Goal: Task Accomplishment & Management: Use online tool/utility

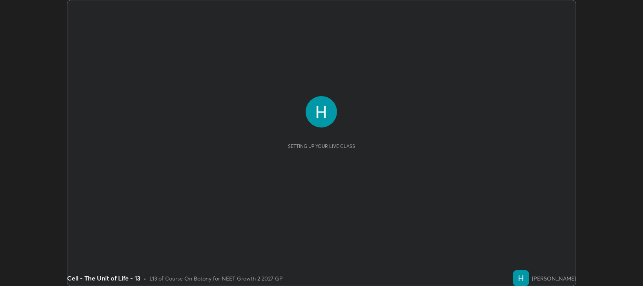
scroll to position [286, 643]
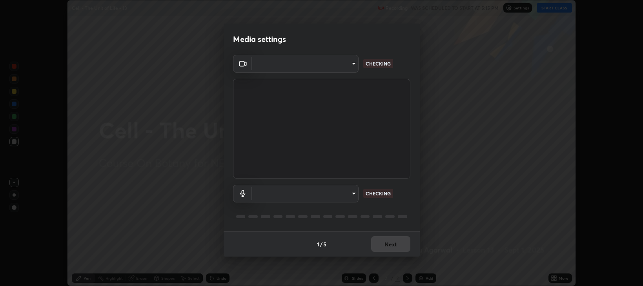
type input "97e3cd23c76f91fb91915eb68de44adfa811e639bdc8ba886a3eb3756a765973"
type input "default"
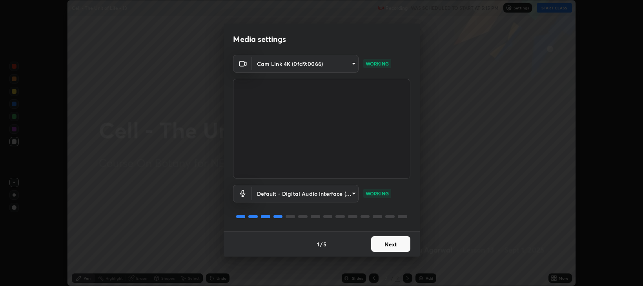
click at [391, 247] on button "Next" at bounding box center [390, 244] width 39 height 16
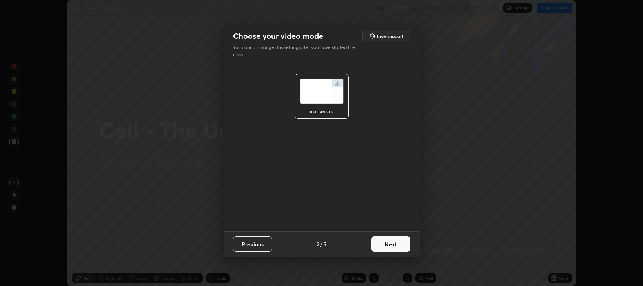
click at [393, 244] on button "Next" at bounding box center [390, 244] width 39 height 16
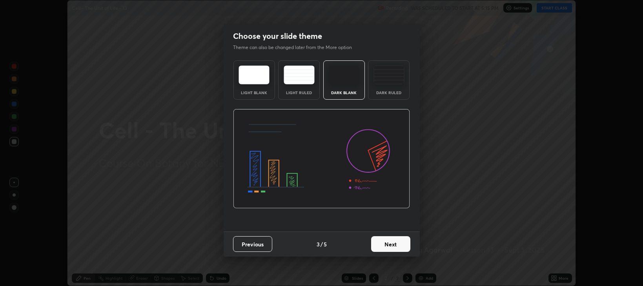
click at [396, 242] on button "Next" at bounding box center [390, 244] width 39 height 16
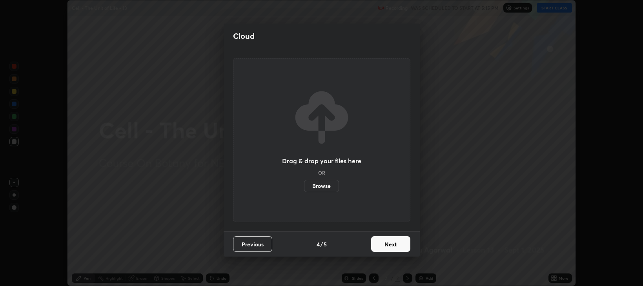
click at [395, 243] on button "Next" at bounding box center [390, 244] width 39 height 16
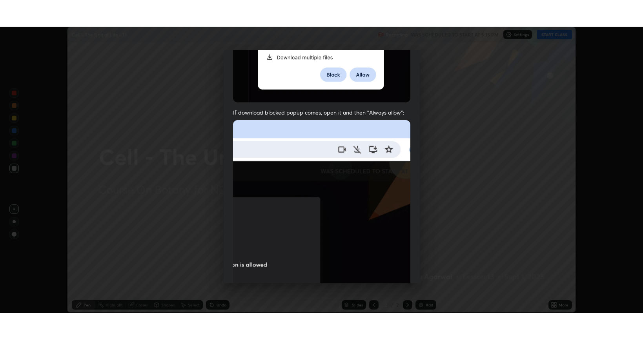
scroll to position [159, 0]
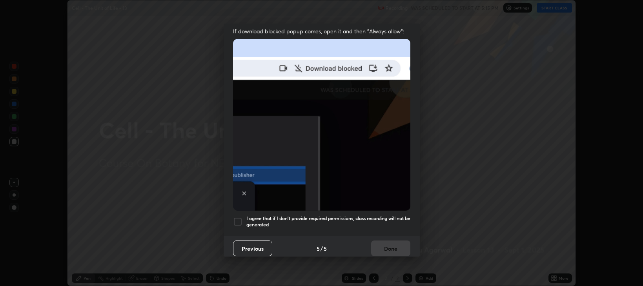
click at [239, 217] on div at bounding box center [237, 221] width 9 height 9
click at [382, 242] on button "Done" at bounding box center [390, 248] width 39 height 16
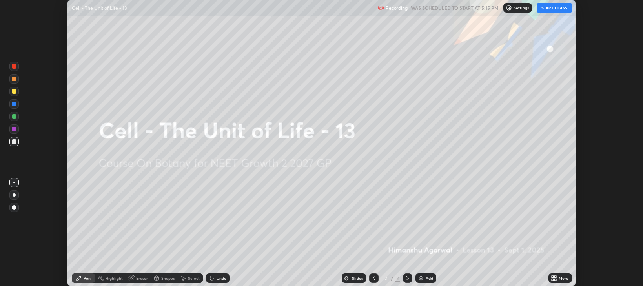
click at [549, 9] on button "START CLASS" at bounding box center [553, 7] width 35 height 9
click at [554, 280] on icon at bounding box center [555, 279] width 2 height 2
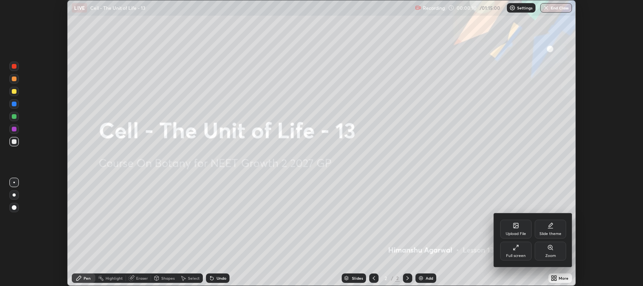
click at [515, 251] on div "Full screen" at bounding box center [515, 251] width 31 height 19
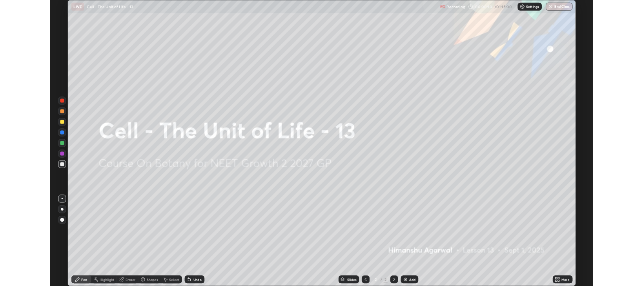
scroll to position [339, 643]
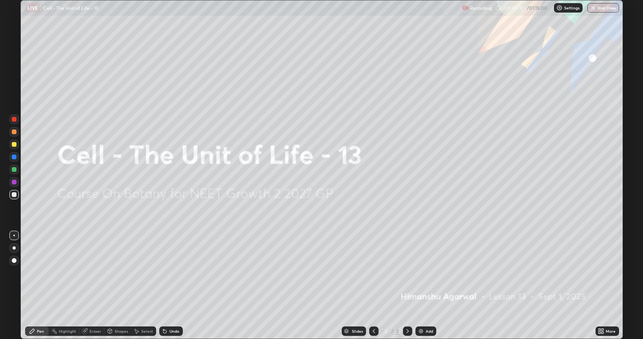
click at [429, 285] on div "Add" at bounding box center [428, 331] width 7 height 4
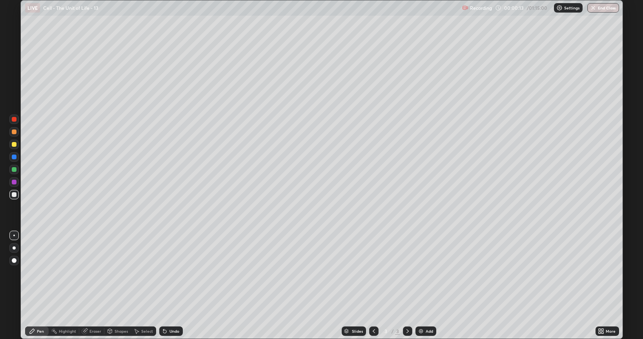
click at [16, 146] on div at bounding box center [14, 144] width 5 height 5
click at [115, 285] on div "Shapes" at bounding box center [117, 330] width 27 height 9
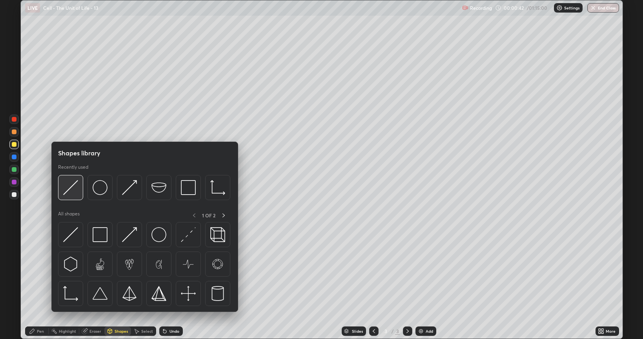
click at [73, 189] on img at bounding box center [70, 187] width 15 height 15
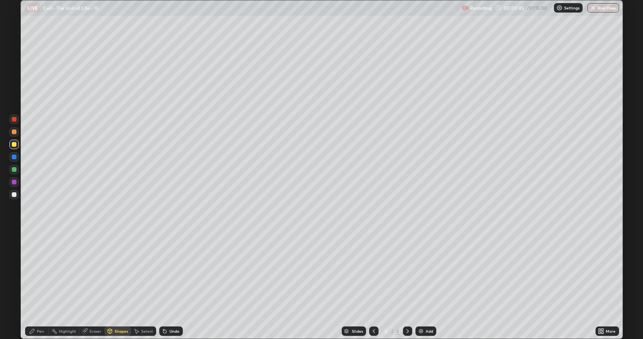
click at [14, 133] on div at bounding box center [14, 131] width 5 height 5
click at [171, 285] on div "Undo" at bounding box center [171, 330] width 24 height 9
click at [40, 285] on div "Pen" at bounding box center [40, 331] width 7 height 4
click at [15, 171] on div at bounding box center [14, 169] width 5 height 5
click at [13, 132] on div at bounding box center [14, 131] width 5 height 5
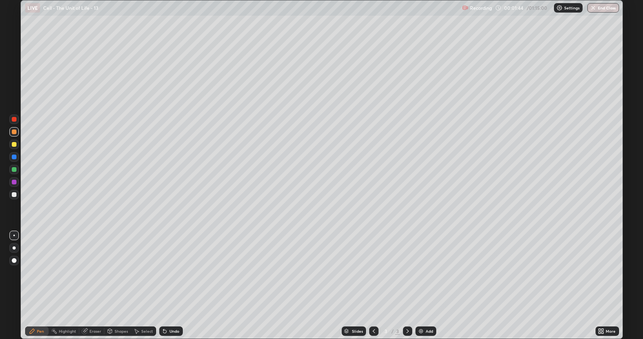
click at [13, 169] on div at bounding box center [14, 169] width 5 height 5
click at [422, 285] on img at bounding box center [421, 331] width 6 height 6
click at [116, 285] on div "Shapes" at bounding box center [120, 331] width 13 height 4
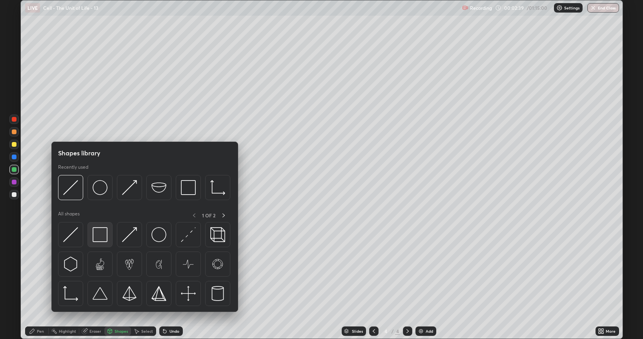
click at [101, 235] on img at bounding box center [100, 234] width 15 height 15
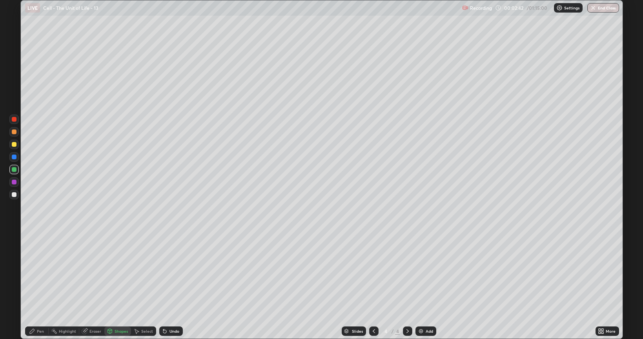
click at [169, 285] on div "Undo" at bounding box center [174, 331] width 10 height 4
click at [16, 196] on div at bounding box center [13, 194] width 9 height 9
click at [119, 285] on div "Shapes" at bounding box center [117, 330] width 27 height 9
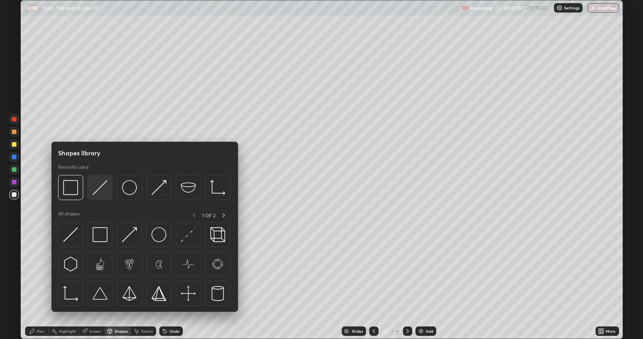
click at [101, 191] on img at bounding box center [100, 187] width 15 height 15
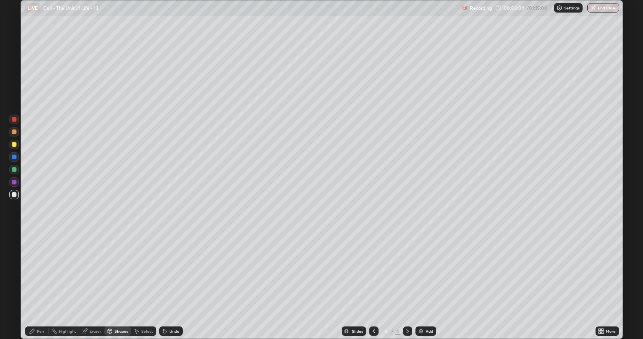
click at [34, 285] on icon at bounding box center [32, 331] width 6 height 6
click at [114, 285] on div "Shapes" at bounding box center [120, 331] width 13 height 4
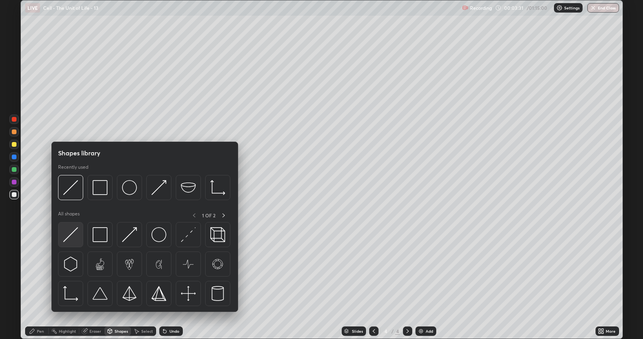
click at [75, 238] on img at bounding box center [70, 234] width 15 height 15
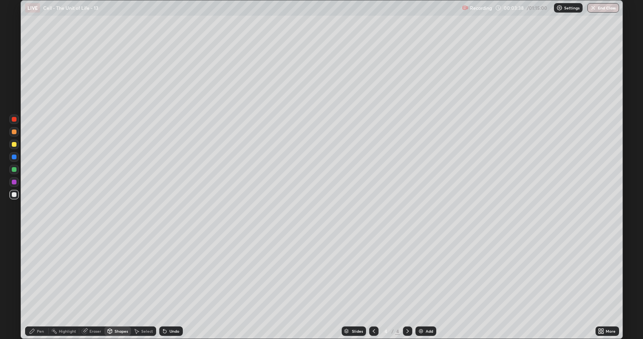
click at [40, 285] on div "Pen" at bounding box center [40, 331] width 7 height 4
click at [93, 285] on div "Eraser" at bounding box center [95, 331] width 12 height 4
click at [113, 285] on div "Shapes" at bounding box center [117, 330] width 27 height 9
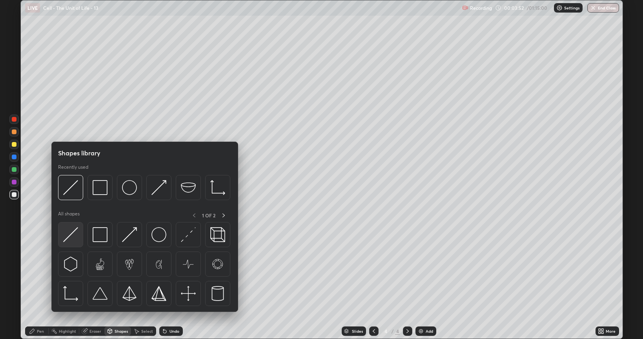
click at [74, 235] on img at bounding box center [70, 234] width 15 height 15
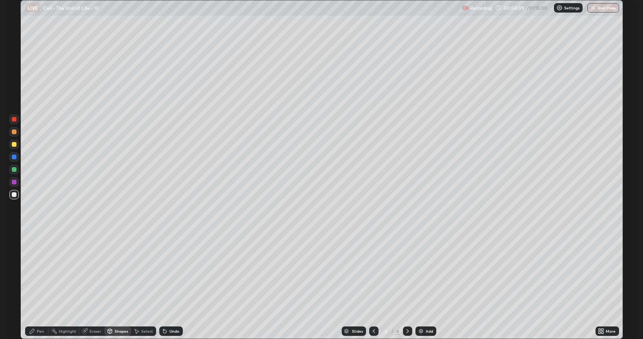
click at [39, 285] on div "Pen" at bounding box center [37, 330] width 24 height 9
click at [371, 285] on icon at bounding box center [374, 331] width 6 height 6
click at [13, 145] on div at bounding box center [14, 144] width 5 height 5
click at [171, 285] on div "Undo" at bounding box center [174, 331] width 10 height 4
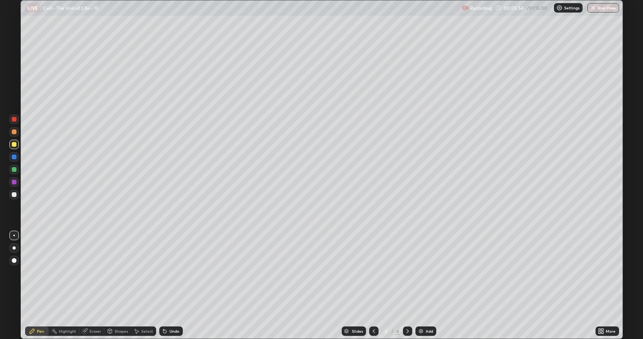
click at [407, 285] on icon at bounding box center [407, 331] width 6 height 6
click at [16, 195] on div at bounding box center [14, 194] width 5 height 5
click at [13, 144] on div at bounding box center [14, 144] width 5 height 5
click at [116, 285] on div "Shapes" at bounding box center [120, 331] width 13 height 4
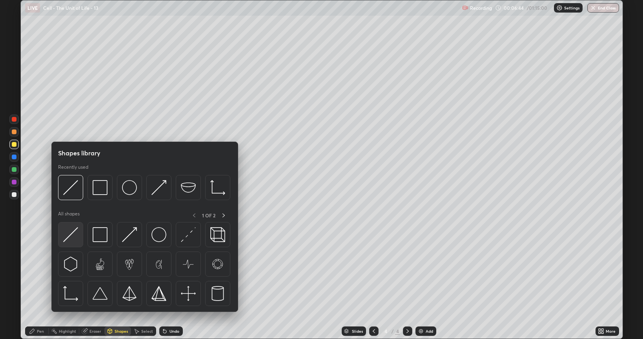
click at [76, 233] on img at bounding box center [70, 234] width 15 height 15
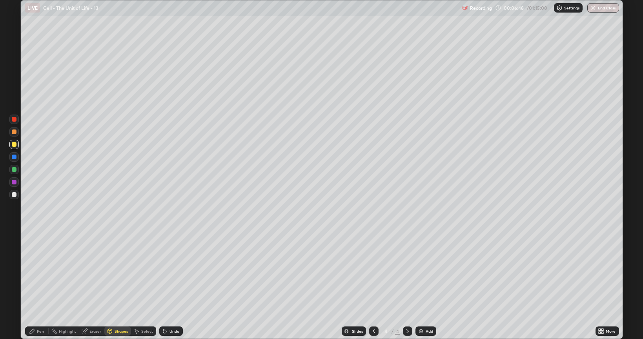
click at [372, 285] on icon at bounding box center [374, 331] width 6 height 6
click at [406, 285] on icon at bounding box center [407, 331] width 6 height 6
click at [167, 285] on div "Undo" at bounding box center [171, 330] width 24 height 9
click at [39, 285] on div "Pen" at bounding box center [40, 331] width 7 height 4
click at [89, 285] on div "Eraser" at bounding box center [91, 330] width 25 height 9
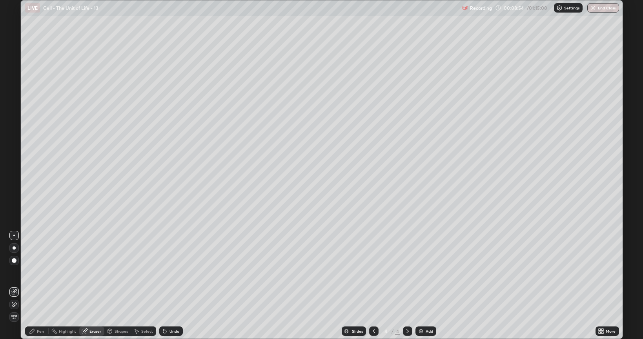
click at [35, 285] on icon at bounding box center [32, 331] width 6 height 6
click at [120, 285] on div "Shapes" at bounding box center [120, 331] width 13 height 4
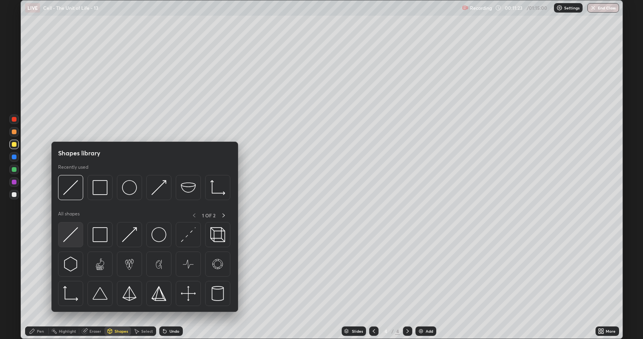
click at [69, 234] on img at bounding box center [70, 234] width 15 height 15
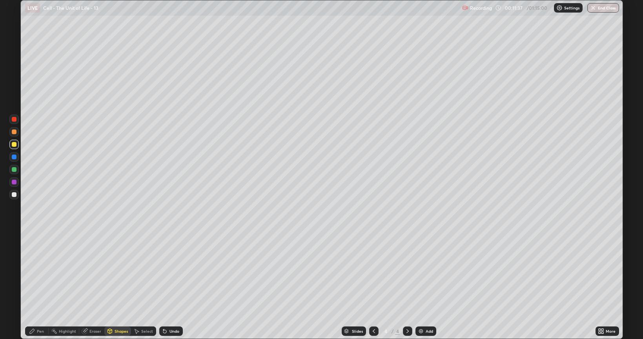
click at [42, 285] on div "Pen" at bounding box center [40, 331] width 7 height 4
click at [114, 285] on div "Shapes" at bounding box center [120, 331] width 13 height 4
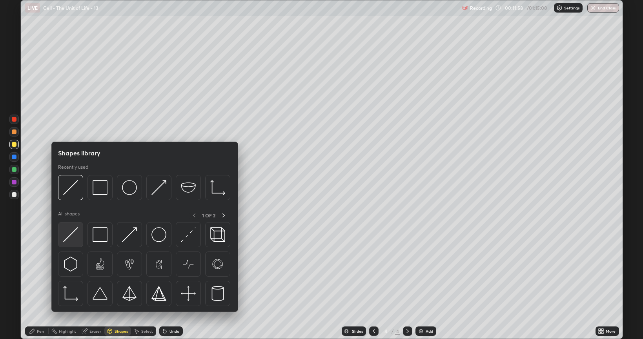
click at [75, 238] on img at bounding box center [70, 234] width 15 height 15
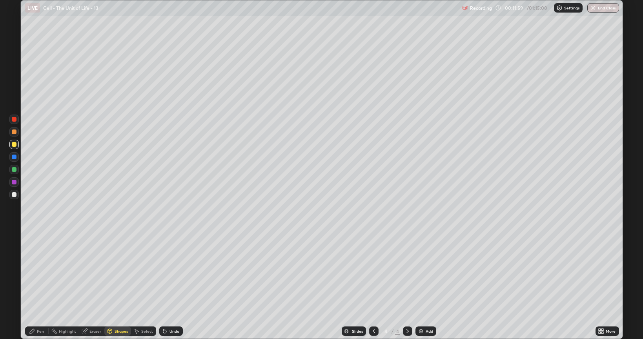
click at [15, 194] on div at bounding box center [14, 194] width 5 height 5
click at [172, 285] on div "Undo" at bounding box center [174, 331] width 10 height 4
click at [14, 133] on div at bounding box center [14, 131] width 5 height 5
click at [37, 285] on div "Pen" at bounding box center [37, 331] width 24 height 16
click at [166, 285] on icon at bounding box center [165, 331] width 6 height 6
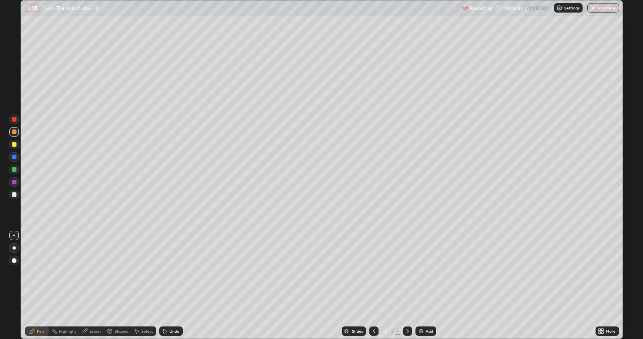
click at [167, 285] on div "Undo" at bounding box center [171, 330] width 24 height 9
click at [169, 285] on div "Undo" at bounding box center [174, 331] width 10 height 4
click at [170, 285] on div "Undo" at bounding box center [174, 331] width 10 height 4
click at [115, 285] on div "Shapes" at bounding box center [120, 331] width 13 height 4
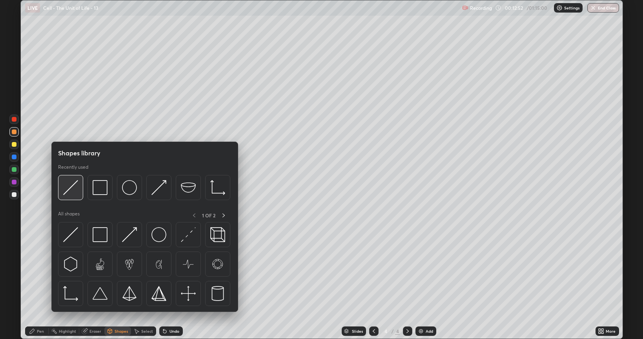
click at [74, 193] on img at bounding box center [70, 187] width 15 height 15
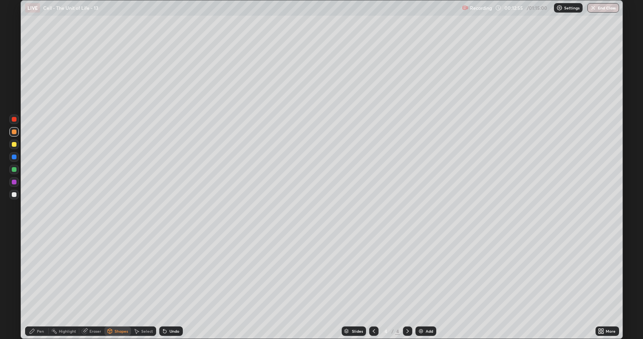
click at [38, 285] on div "Pen" at bounding box center [40, 331] width 7 height 4
click at [165, 285] on icon at bounding box center [164, 331] width 3 height 3
click at [114, 285] on div "Shapes" at bounding box center [120, 331] width 13 height 4
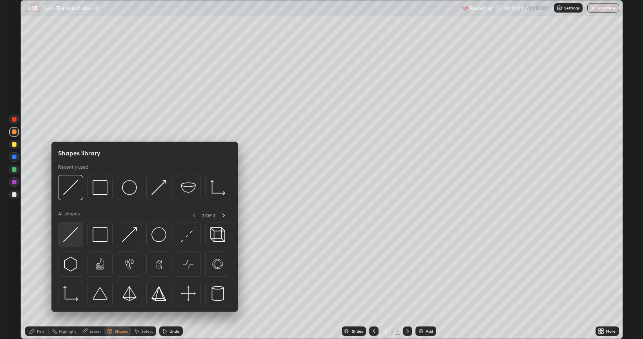
click at [76, 235] on img at bounding box center [70, 234] width 15 height 15
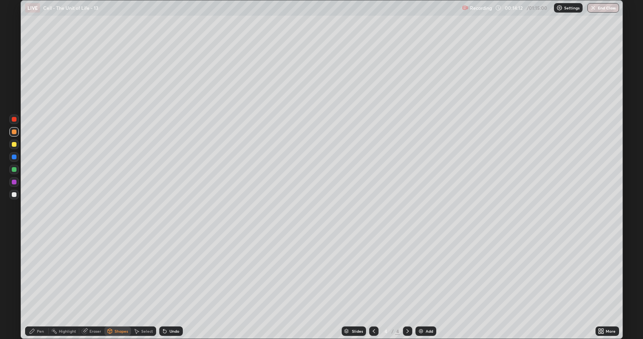
click at [41, 285] on div "Pen" at bounding box center [40, 331] width 7 height 4
click at [115, 285] on div "Shapes" at bounding box center [120, 331] width 13 height 4
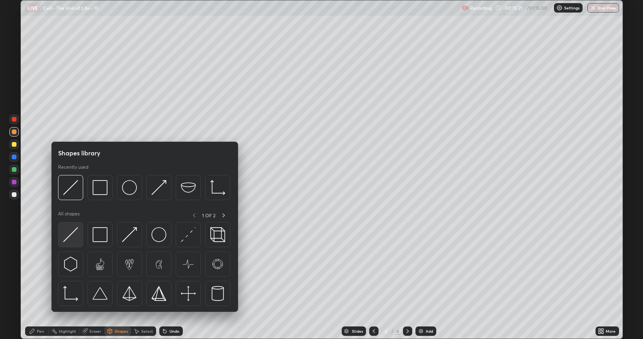
click at [72, 238] on img at bounding box center [70, 234] width 15 height 15
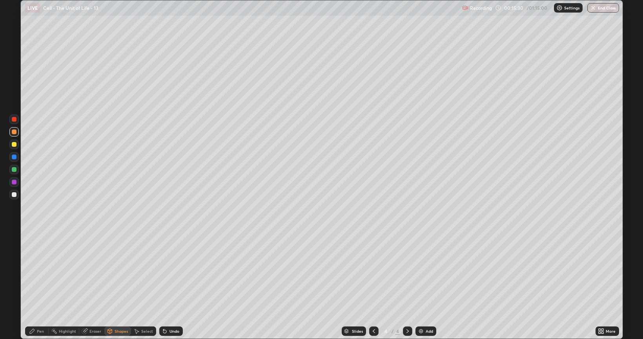
click at [373, 285] on icon at bounding box center [374, 331] width 6 height 6
click at [140, 285] on div "Select" at bounding box center [143, 330] width 25 height 9
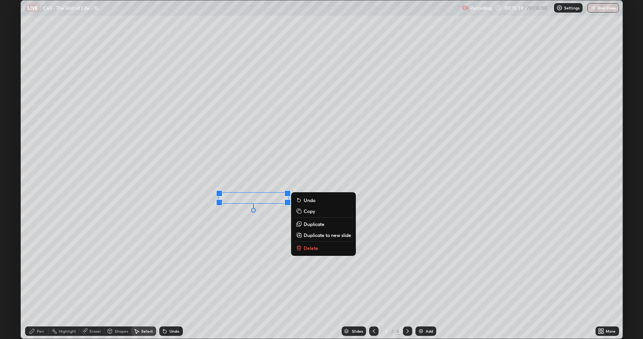
click at [234, 225] on div "0 ° Undo Copy Duplicate Duplicate to new slide Delete" at bounding box center [322, 169] width 602 height 338
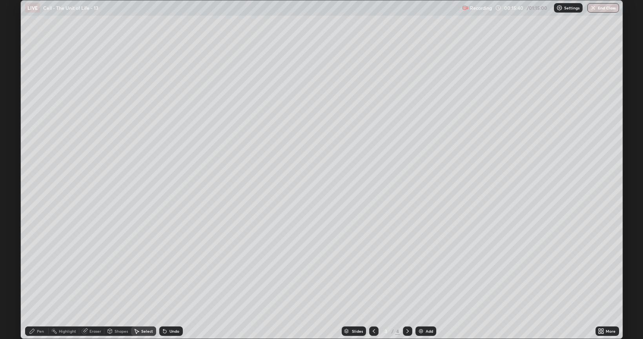
click at [113, 285] on div "Shapes" at bounding box center [117, 330] width 27 height 9
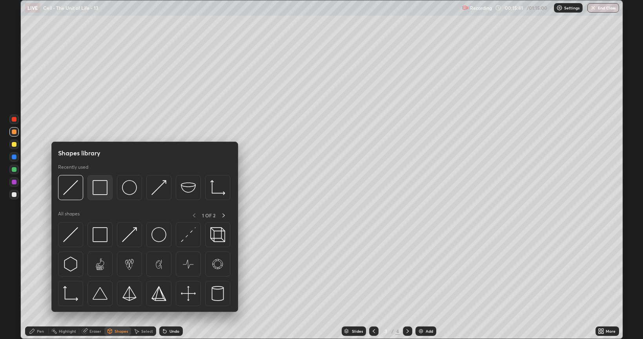
click at [98, 191] on img at bounding box center [100, 187] width 15 height 15
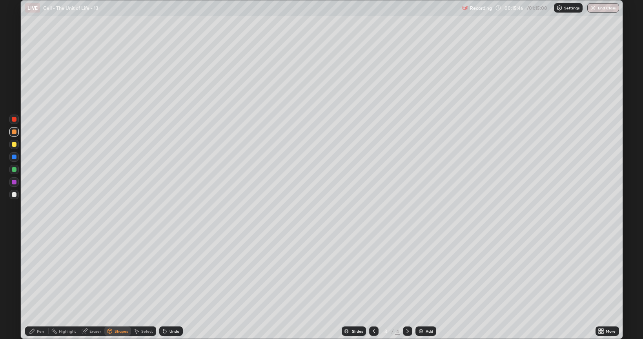
click at [117, 285] on div "Shapes" at bounding box center [120, 331] width 13 height 4
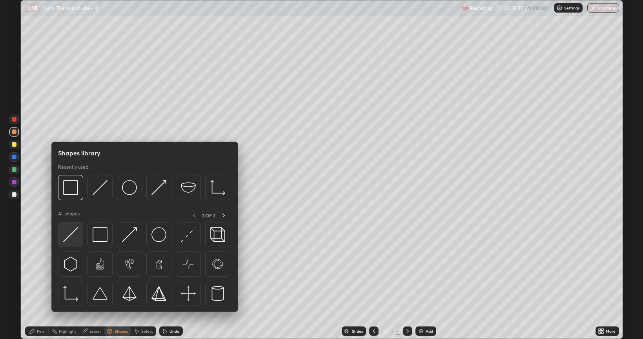
click at [74, 231] on img at bounding box center [70, 234] width 15 height 15
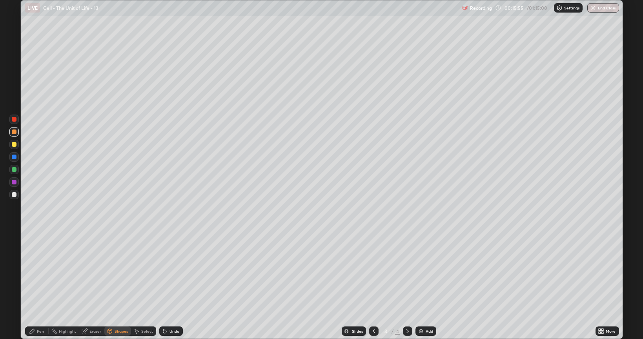
click at [35, 285] on div "Pen" at bounding box center [37, 330] width 24 height 9
click at [119, 285] on div "Shapes" at bounding box center [120, 331] width 13 height 4
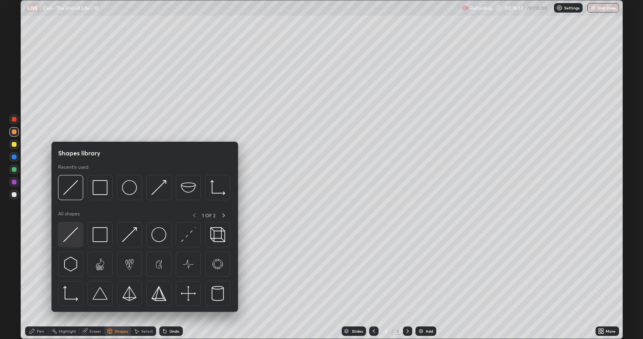
click at [77, 237] on img at bounding box center [70, 234] width 15 height 15
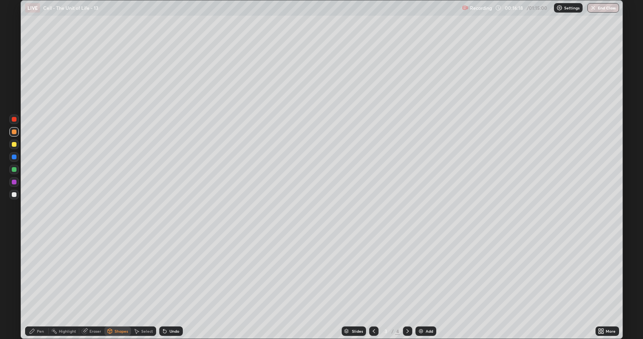
click at [165, 285] on icon at bounding box center [164, 331] width 3 height 3
click at [36, 285] on div "Pen" at bounding box center [37, 330] width 24 height 9
click at [121, 285] on div "Shapes" at bounding box center [117, 330] width 27 height 9
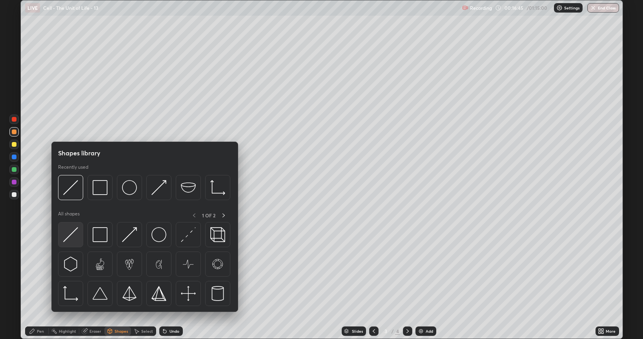
click at [78, 236] on div at bounding box center [70, 234] width 25 height 25
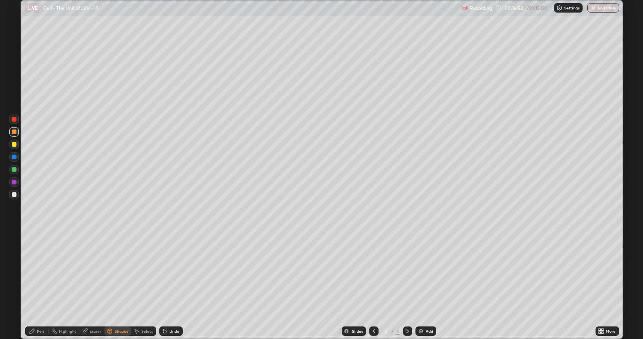
click at [31, 285] on div "Pen" at bounding box center [37, 330] width 24 height 9
click at [14, 195] on div at bounding box center [14, 194] width 5 height 5
click at [13, 144] on div at bounding box center [14, 144] width 5 height 5
click at [14, 171] on div at bounding box center [14, 169] width 5 height 5
click at [143, 285] on div "Select" at bounding box center [147, 331] width 12 height 4
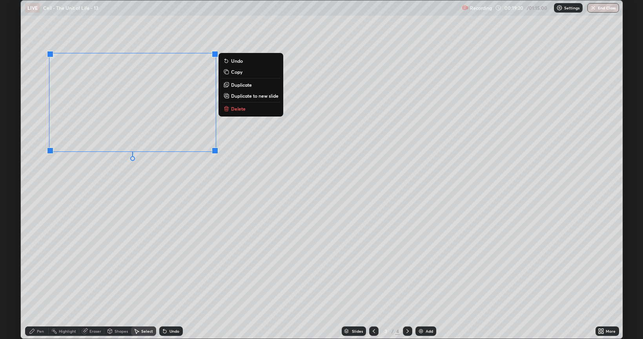
click at [106, 208] on div "0 ° Undo Copy Duplicate Duplicate to new slide Delete" at bounding box center [322, 169] width 602 height 338
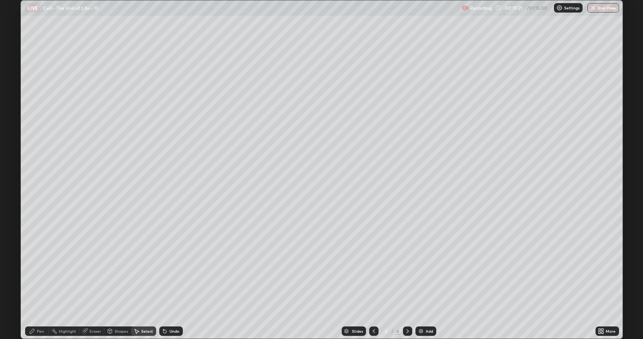
click at [36, 285] on div "Pen" at bounding box center [37, 330] width 24 height 9
click at [18, 133] on div at bounding box center [13, 131] width 9 height 9
click at [95, 285] on div "Eraser" at bounding box center [95, 331] width 12 height 4
click at [94, 285] on div "Eraser" at bounding box center [95, 331] width 12 height 4
click at [35, 285] on icon at bounding box center [32, 331] width 6 height 6
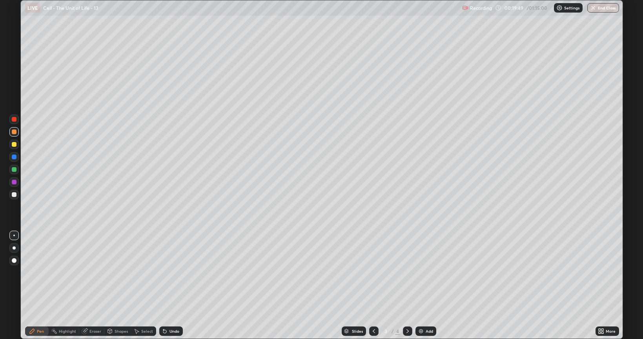
click at [15, 171] on div at bounding box center [14, 169] width 5 height 5
click at [14, 196] on div at bounding box center [14, 194] width 5 height 5
click at [116, 285] on div "Shapes" at bounding box center [120, 331] width 13 height 4
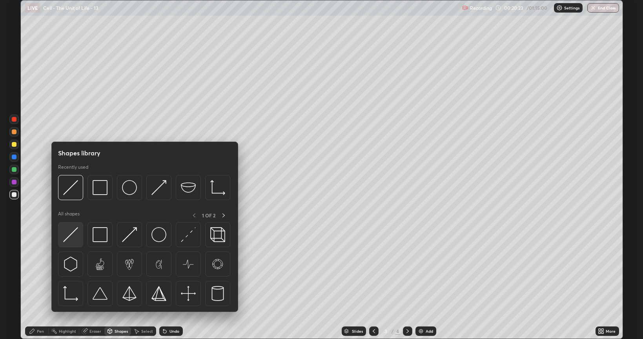
click at [74, 233] on img at bounding box center [70, 234] width 15 height 15
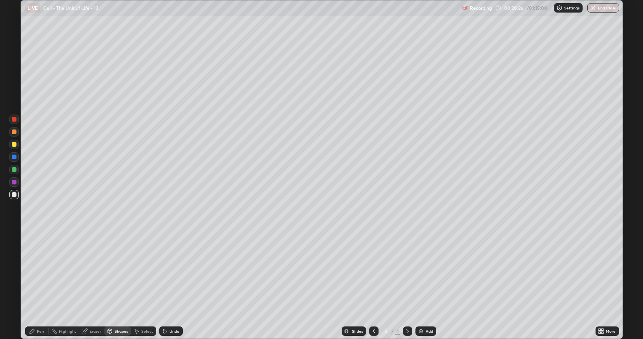
click at [38, 285] on div "Pen" at bounding box center [40, 331] width 7 height 4
click at [15, 147] on div at bounding box center [13, 144] width 9 height 9
click at [113, 285] on div "Shapes" at bounding box center [117, 330] width 27 height 9
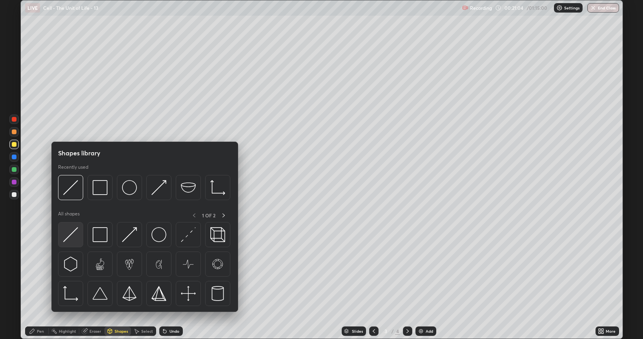
click at [75, 233] on img at bounding box center [70, 234] width 15 height 15
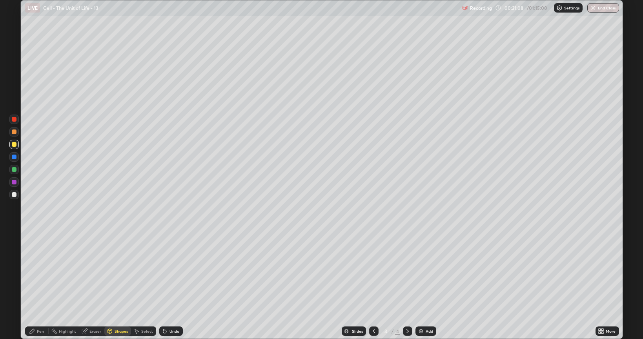
click at [17, 171] on div at bounding box center [13, 169] width 9 height 9
click at [166, 285] on icon at bounding box center [165, 331] width 6 height 6
click at [39, 285] on div "Pen" at bounding box center [40, 331] width 7 height 4
click at [112, 285] on div "Shapes" at bounding box center [117, 330] width 27 height 9
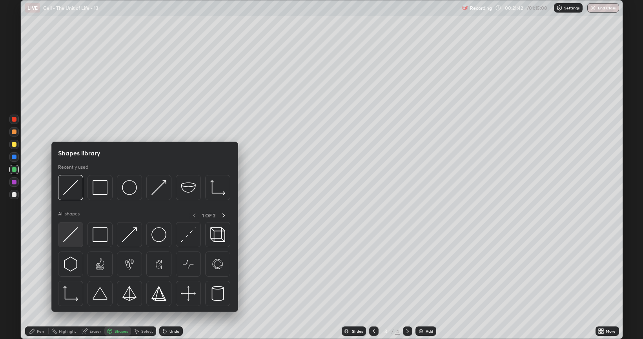
click at [71, 236] on img at bounding box center [70, 234] width 15 height 15
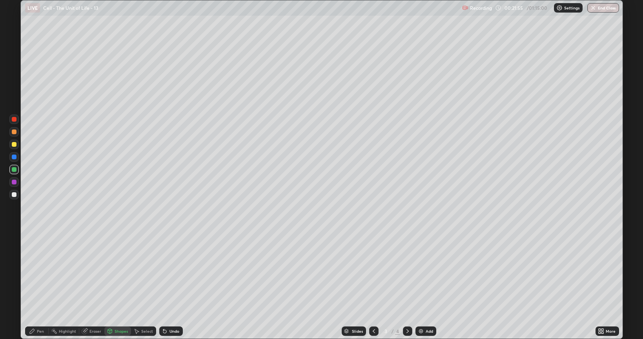
click at [406, 285] on icon at bounding box center [407, 331] width 6 height 6
click at [14, 133] on div at bounding box center [14, 131] width 5 height 5
click at [174, 285] on div "Undo" at bounding box center [174, 331] width 10 height 4
click at [42, 285] on div "Pen" at bounding box center [40, 331] width 7 height 4
click at [166, 285] on icon at bounding box center [165, 331] width 6 height 6
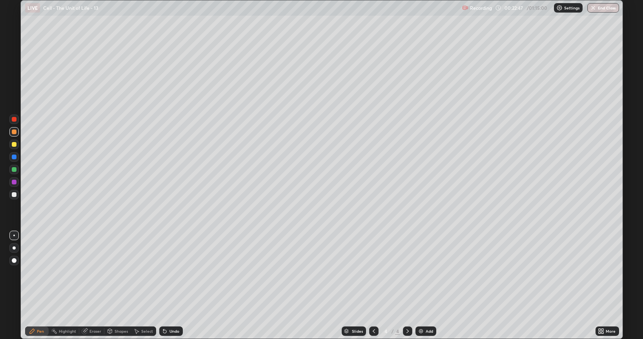
click at [373, 285] on icon at bounding box center [374, 331] width 6 height 6
click at [97, 285] on div "Eraser" at bounding box center [95, 331] width 12 height 4
click at [35, 285] on icon at bounding box center [32, 331] width 6 height 6
click at [16, 144] on div at bounding box center [14, 144] width 5 height 5
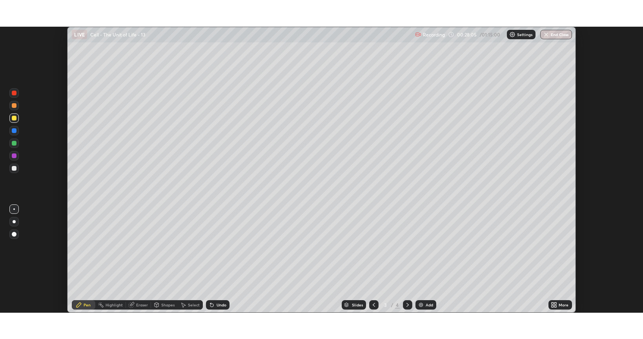
scroll to position [38926, 38569]
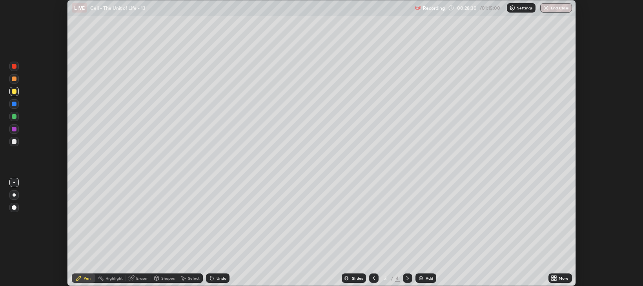
click at [551, 278] on icon at bounding box center [554, 278] width 6 height 6
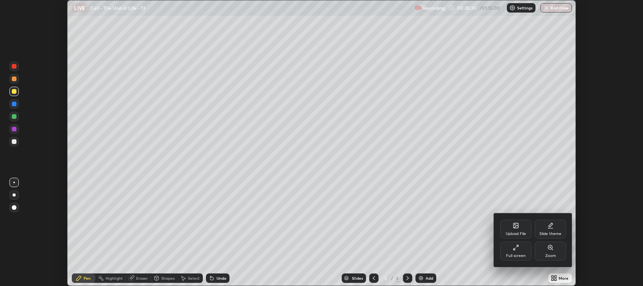
click at [518, 251] on div "Full screen" at bounding box center [515, 251] width 31 height 19
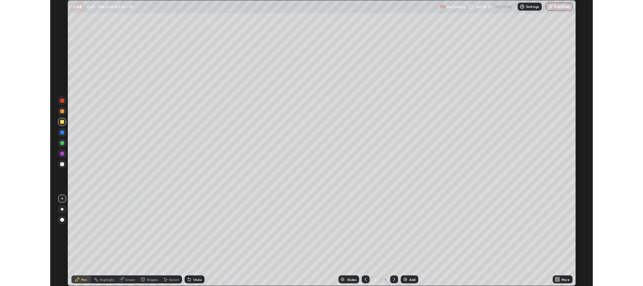
scroll to position [339, 643]
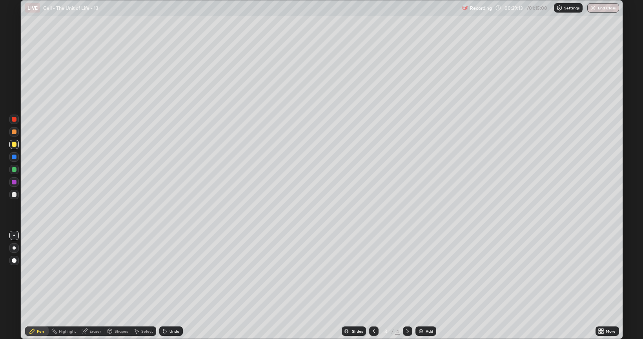
click at [119, 285] on div "Shapes" at bounding box center [117, 330] width 27 height 9
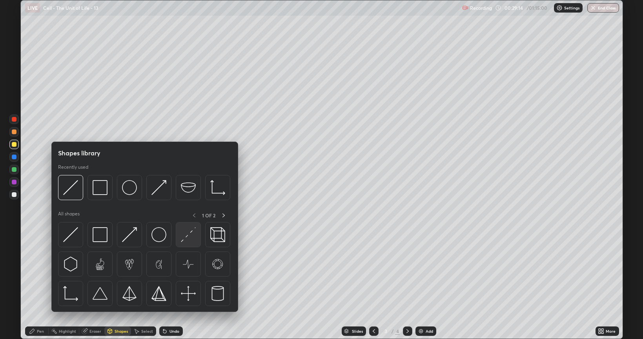
click at [187, 236] on img at bounding box center [188, 234] width 15 height 15
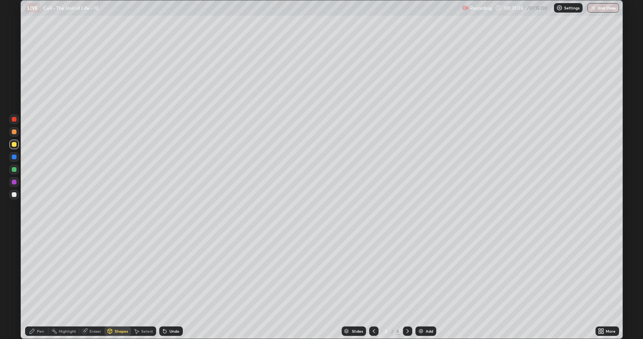
click at [406, 285] on div at bounding box center [407, 330] width 9 height 9
click at [93, 285] on div "Eraser" at bounding box center [95, 331] width 12 height 4
click at [34, 285] on div "Pen" at bounding box center [37, 331] width 24 height 16
click at [16, 144] on div at bounding box center [14, 144] width 5 height 5
click at [13, 145] on div at bounding box center [14, 144] width 5 height 5
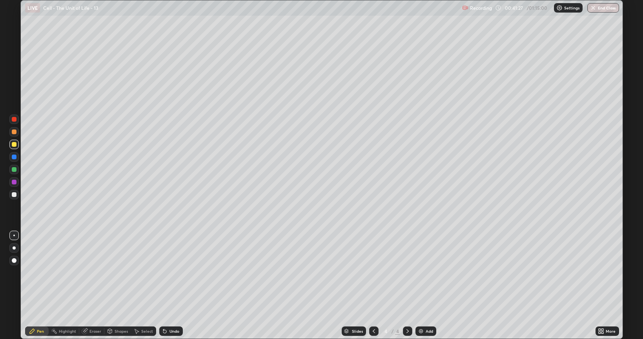
click at [15, 193] on div at bounding box center [14, 194] width 5 height 5
click at [13, 195] on div at bounding box center [14, 194] width 5 height 5
click at [92, 285] on div "Eraser" at bounding box center [95, 331] width 12 height 4
click at [37, 285] on div "Pen" at bounding box center [40, 331] width 7 height 4
click at [16, 149] on div at bounding box center [13, 144] width 9 height 13
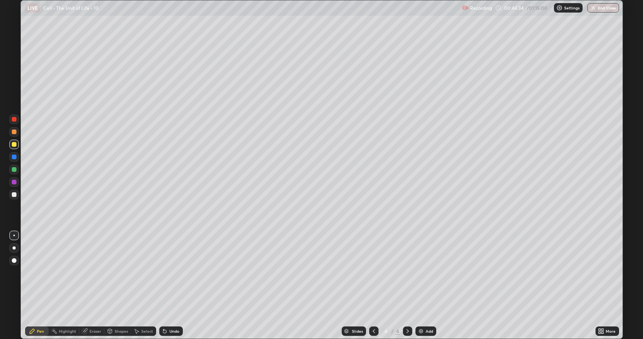
click at [14, 196] on div at bounding box center [14, 194] width 5 height 5
click at [96, 285] on div "Eraser" at bounding box center [95, 331] width 12 height 4
click at [422, 285] on img at bounding box center [421, 331] width 6 height 6
click at [43, 285] on div "Pen" at bounding box center [40, 331] width 7 height 4
click at [110, 285] on icon at bounding box center [109, 331] width 4 height 5
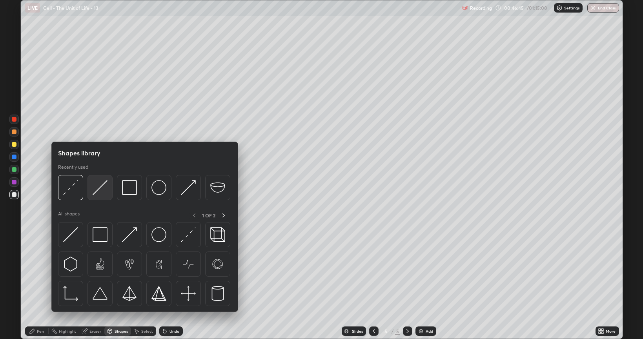
click at [99, 187] on img at bounding box center [100, 187] width 15 height 15
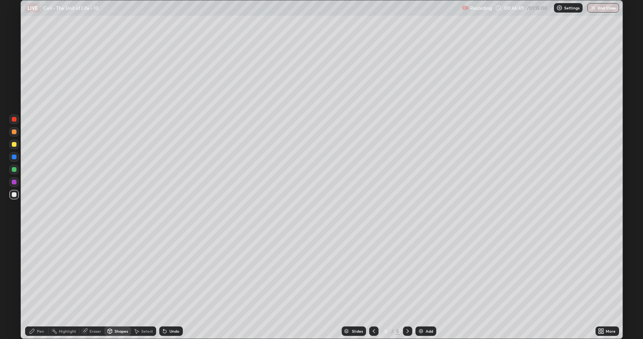
click at [40, 285] on div "Pen" at bounding box center [40, 331] width 7 height 4
click at [13, 131] on div at bounding box center [14, 131] width 5 height 5
click at [114, 285] on div "Shapes" at bounding box center [120, 331] width 13 height 4
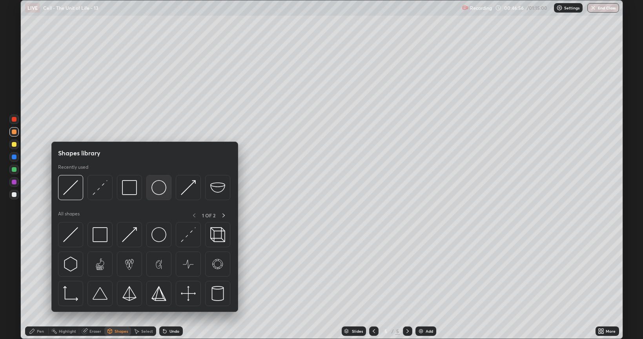
click at [155, 192] on img at bounding box center [158, 187] width 15 height 15
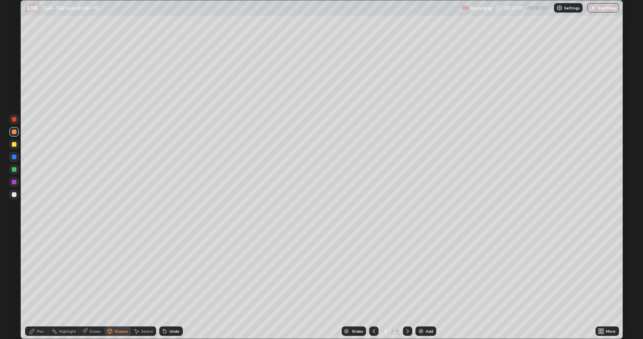
click at [14, 158] on div at bounding box center [14, 156] width 5 height 5
click at [169, 285] on div "Undo" at bounding box center [174, 331] width 10 height 4
click at [140, 285] on div "Select" at bounding box center [143, 330] width 25 height 9
click at [67, 122] on div "0 ° Undo Copy Duplicate Duplicate to new slide Delete" at bounding box center [322, 169] width 602 height 338
click at [65, 113] on div "0 ° Undo Copy Duplicate Duplicate to new slide Delete" at bounding box center [322, 169] width 602 height 338
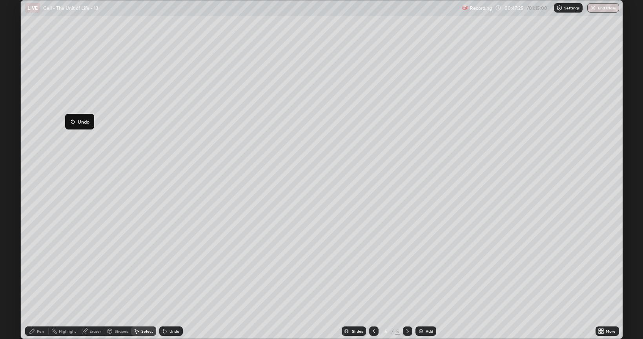
click at [68, 137] on div "0 ° Undo Copy Duplicate Duplicate to new slide Delete" at bounding box center [322, 169] width 602 height 338
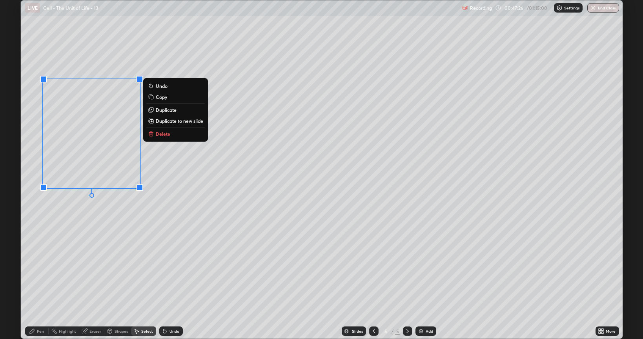
click at [65, 221] on div "0 ° Undo Copy Duplicate Duplicate to new slide Delete" at bounding box center [322, 169] width 602 height 338
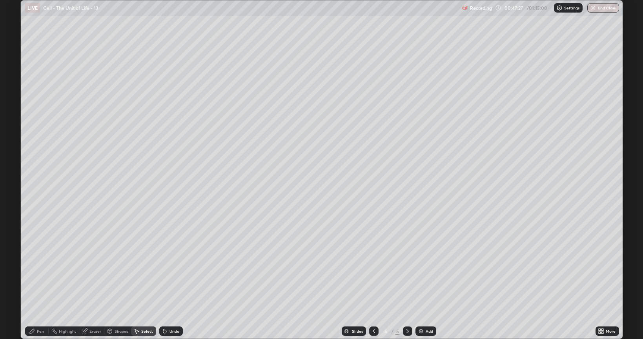
click at [40, 285] on div "Pen" at bounding box center [40, 331] width 7 height 4
click at [15, 194] on div at bounding box center [14, 194] width 5 height 5
click at [17, 144] on div at bounding box center [13, 144] width 9 height 9
click at [14, 132] on div at bounding box center [14, 131] width 5 height 5
click at [113, 285] on div "Shapes" at bounding box center [117, 330] width 27 height 9
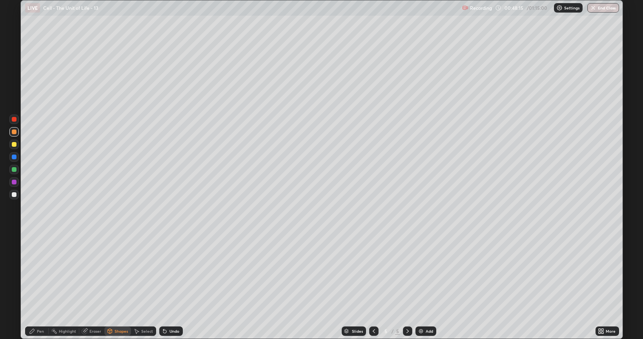
click at [36, 285] on div "Pen" at bounding box center [37, 330] width 24 height 9
click at [15, 195] on div at bounding box center [14, 194] width 5 height 5
click at [15, 145] on div at bounding box center [14, 144] width 5 height 5
click at [114, 285] on div "Shapes" at bounding box center [120, 331] width 13 height 4
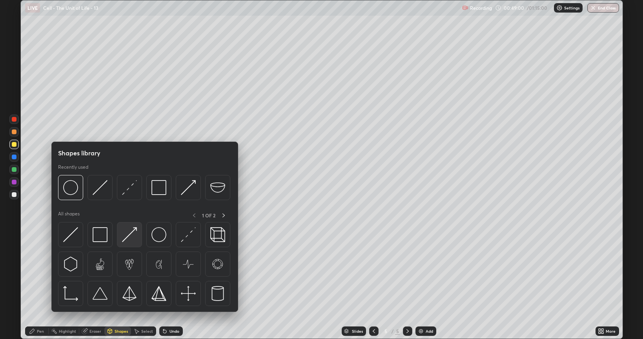
click at [127, 237] on img at bounding box center [129, 234] width 15 height 15
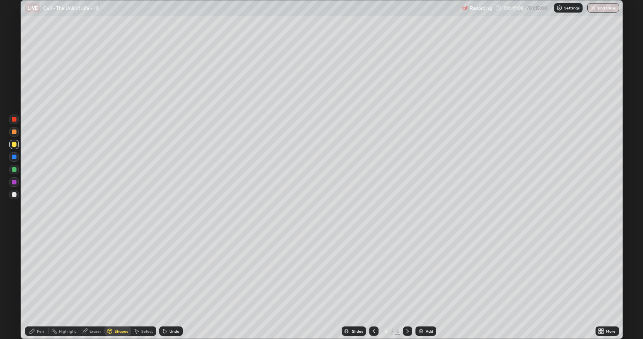
click at [39, 285] on div "Pen" at bounding box center [40, 331] width 7 height 4
click at [14, 170] on div at bounding box center [14, 169] width 5 height 5
click at [15, 193] on div at bounding box center [14, 194] width 5 height 5
click at [13, 144] on div at bounding box center [14, 144] width 5 height 5
click at [600, 285] on div "More" at bounding box center [607, 330] width 24 height 9
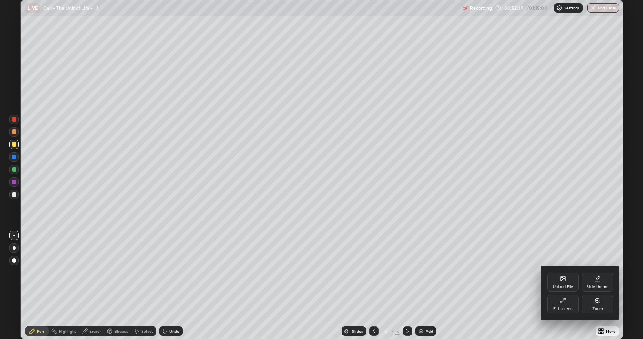
click at [562, 285] on icon at bounding box center [563, 300] width 6 height 6
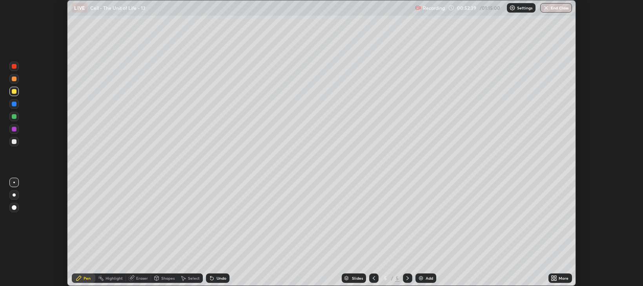
scroll to position [38926, 38569]
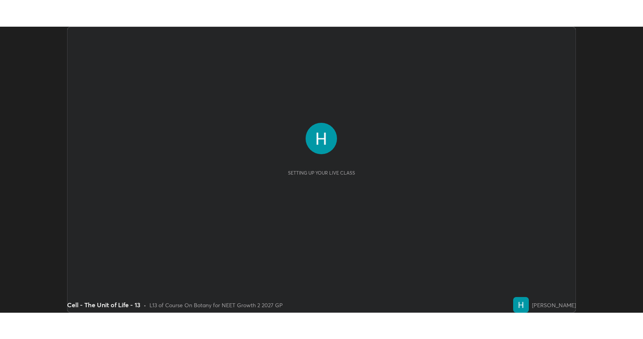
scroll to position [286, 643]
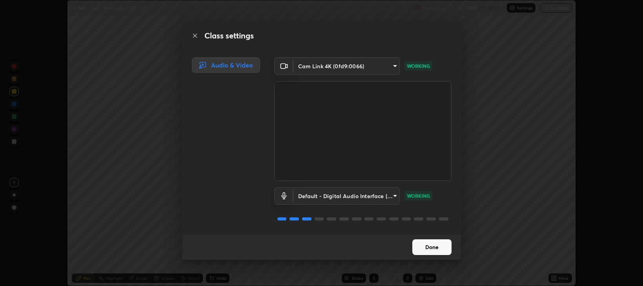
click at [428, 246] on button "Done" at bounding box center [431, 247] width 39 height 16
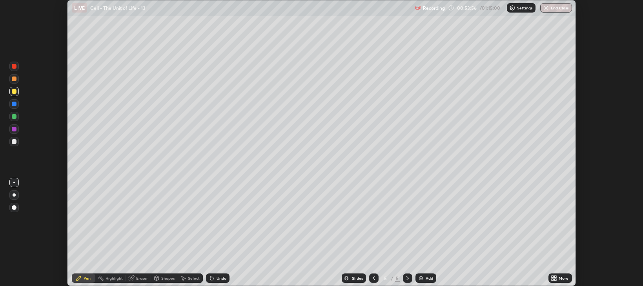
click at [557, 280] on div "More" at bounding box center [560, 277] width 24 height 9
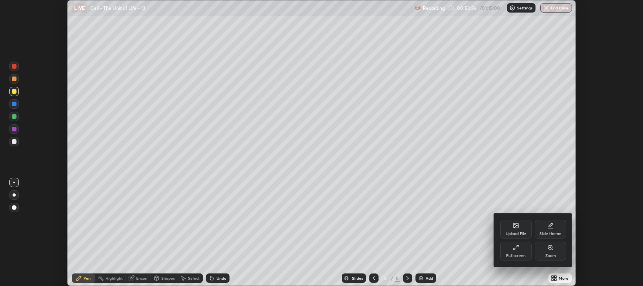
click at [523, 254] on div "Full screen" at bounding box center [516, 256] width 20 height 4
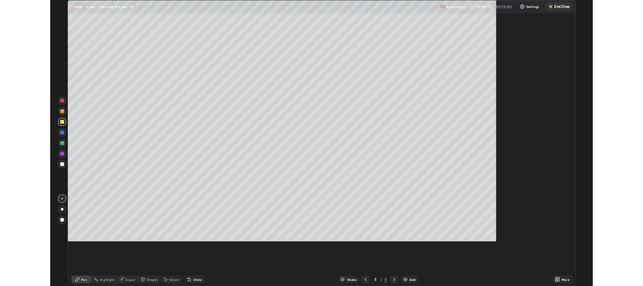
scroll to position [339, 643]
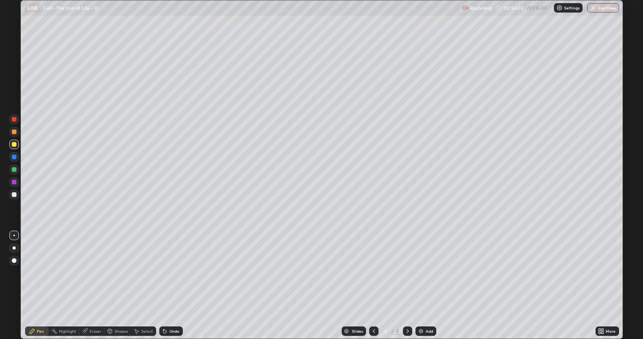
click at [15, 194] on div at bounding box center [14, 194] width 5 height 5
click at [115, 285] on div "Shapes" at bounding box center [120, 331] width 13 height 4
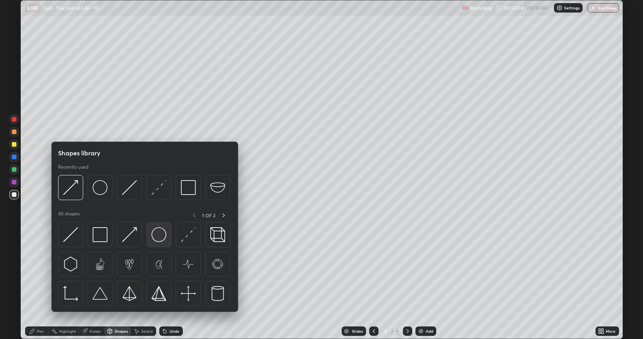
click at [156, 237] on img at bounding box center [158, 234] width 15 height 15
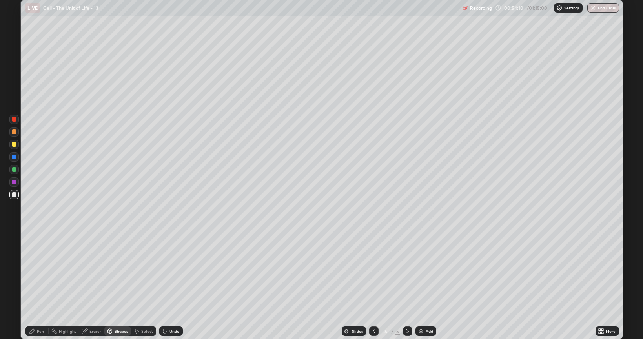
click at [170, 285] on div "Undo" at bounding box center [174, 331] width 10 height 4
click at [16, 144] on div at bounding box center [14, 144] width 5 height 5
click at [175, 285] on div "Undo" at bounding box center [174, 331] width 10 height 4
click at [169, 285] on div "Undo" at bounding box center [171, 330] width 24 height 9
click at [92, 285] on div "Eraser" at bounding box center [95, 331] width 12 height 4
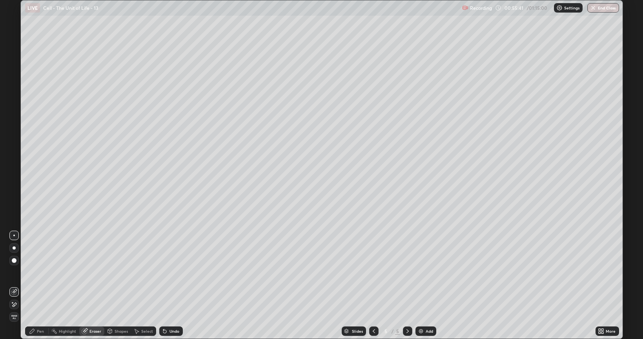
click at [174, 285] on div "Undo" at bounding box center [174, 331] width 10 height 4
click at [171, 285] on div "Undo" at bounding box center [174, 331] width 10 height 4
click at [38, 285] on div "Pen" at bounding box center [37, 330] width 24 height 9
click at [13, 134] on div at bounding box center [13, 131] width 9 height 9
click at [114, 285] on div "Shapes" at bounding box center [120, 331] width 13 height 4
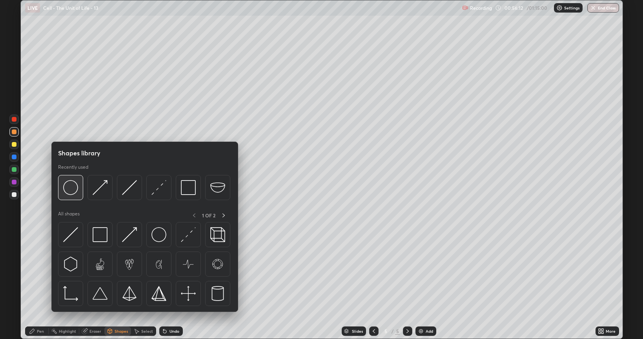
click at [71, 192] on img at bounding box center [70, 187] width 15 height 15
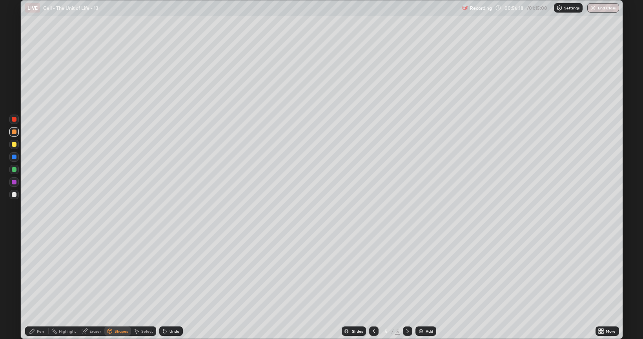
click at [173, 285] on div "Undo" at bounding box center [171, 330] width 24 height 9
click at [173, 285] on div "Undo" at bounding box center [174, 331] width 10 height 4
click at [176, 285] on div "Undo" at bounding box center [171, 330] width 24 height 9
click at [14, 171] on div at bounding box center [14, 169] width 5 height 5
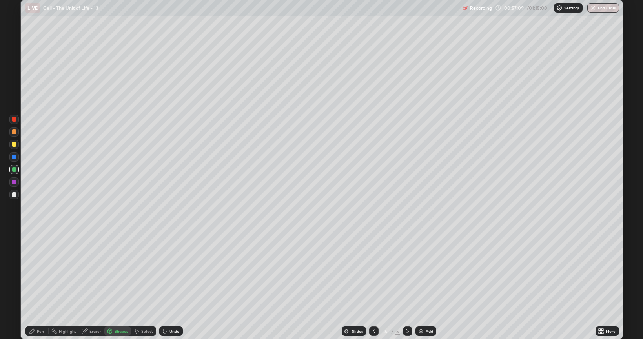
click at [171, 285] on div "Undo" at bounding box center [174, 331] width 10 height 4
click at [173, 285] on div "Undo" at bounding box center [174, 331] width 10 height 4
click at [171, 285] on div "Undo" at bounding box center [171, 330] width 24 height 9
click at [169, 285] on div "Undo" at bounding box center [174, 331] width 10 height 4
click at [172, 285] on div "Undo" at bounding box center [174, 331] width 10 height 4
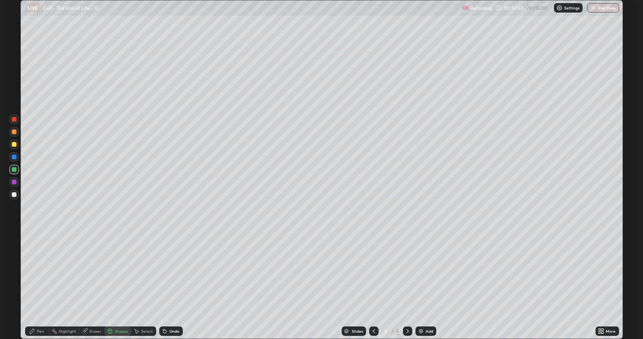
click at [166, 285] on div "Undo" at bounding box center [171, 330] width 24 height 9
click at [38, 285] on div "Pen" at bounding box center [40, 331] width 7 height 4
click at [15, 182] on div at bounding box center [14, 182] width 5 height 5
click at [12, 264] on div at bounding box center [13, 260] width 9 height 9
click at [111, 285] on icon at bounding box center [110, 331] width 6 height 6
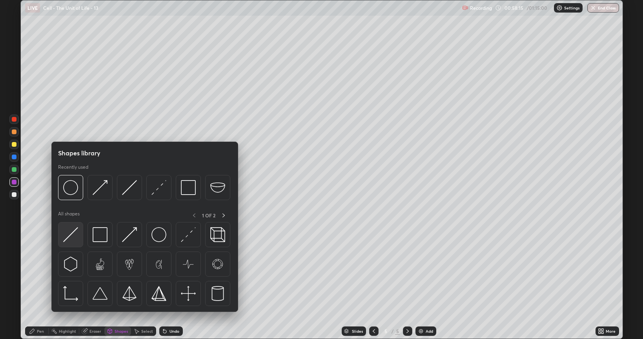
click at [75, 232] on img at bounding box center [70, 234] width 15 height 15
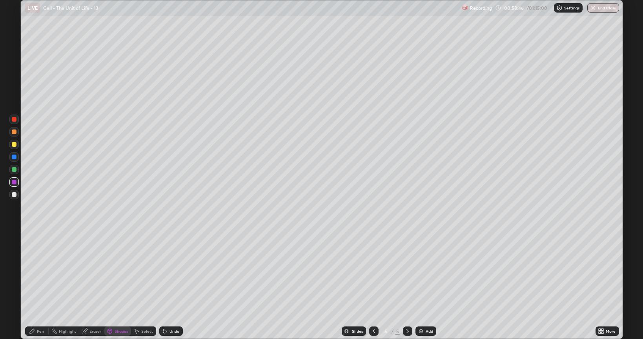
click at [38, 285] on div "Pen" at bounding box center [37, 330] width 24 height 9
click at [15, 194] on div at bounding box center [14, 194] width 5 height 5
click at [170, 285] on div "Undo" at bounding box center [171, 330] width 24 height 9
click at [14, 235] on div at bounding box center [14, 235] width 2 height 2
click at [15, 146] on div at bounding box center [14, 144] width 5 height 5
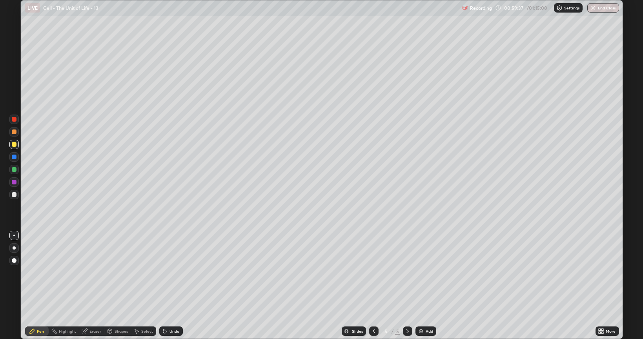
click at [13, 131] on div at bounding box center [14, 131] width 5 height 5
click at [13, 169] on div at bounding box center [14, 169] width 5 height 5
click at [12, 195] on div at bounding box center [14, 194] width 5 height 5
click at [13, 158] on div at bounding box center [14, 156] width 5 height 5
click at [12, 134] on div at bounding box center [13, 131] width 9 height 9
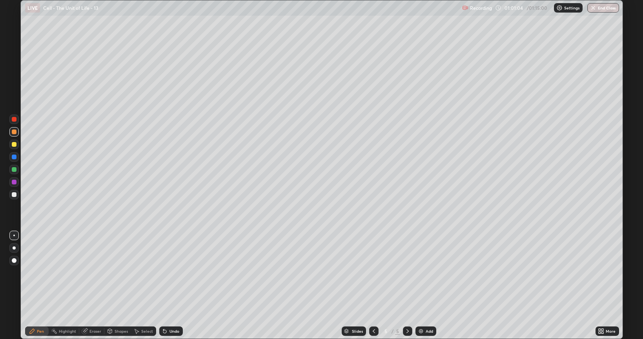
click at [15, 194] on div at bounding box center [14, 194] width 5 height 5
click at [15, 120] on div at bounding box center [14, 119] width 5 height 5
click at [117, 285] on div "Shapes" at bounding box center [120, 331] width 13 height 4
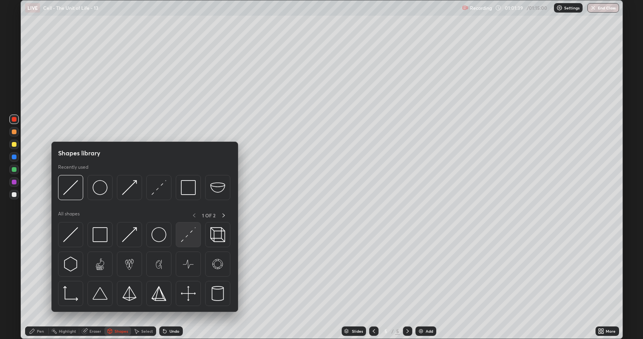
click at [183, 233] on img at bounding box center [188, 234] width 15 height 15
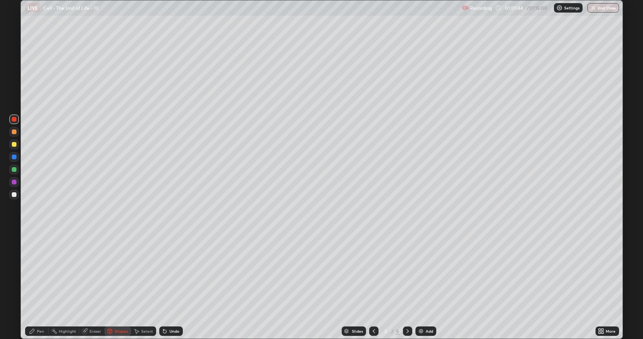
click at [171, 285] on div "Undo" at bounding box center [174, 331] width 10 height 4
click at [117, 285] on div "Shapes" at bounding box center [120, 331] width 13 height 4
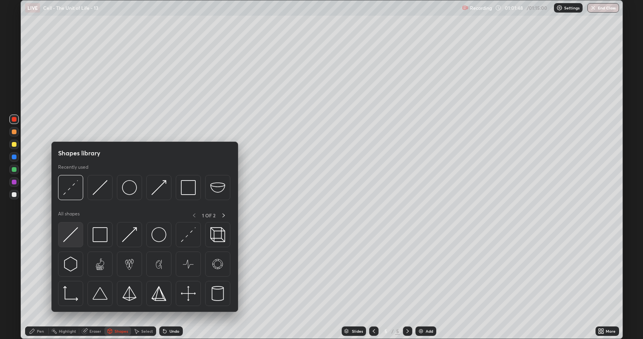
click at [73, 234] on img at bounding box center [70, 234] width 15 height 15
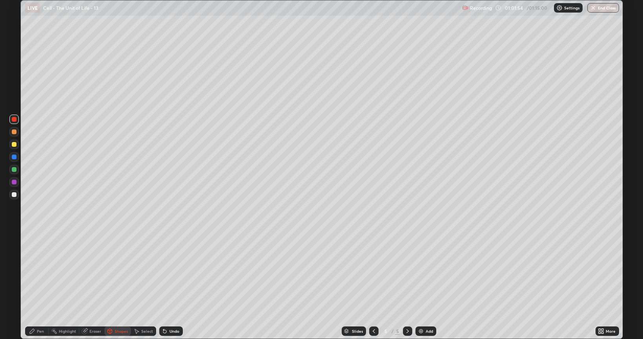
click at [170, 285] on div "Undo" at bounding box center [174, 331] width 10 height 4
click at [172, 285] on div "Undo" at bounding box center [174, 331] width 10 height 4
click at [42, 285] on div "Pen" at bounding box center [40, 331] width 7 height 4
click at [111, 285] on icon at bounding box center [110, 331] width 6 height 6
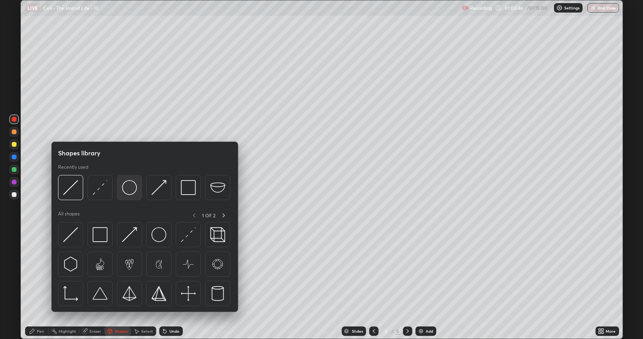
click at [130, 189] on img at bounding box center [129, 187] width 15 height 15
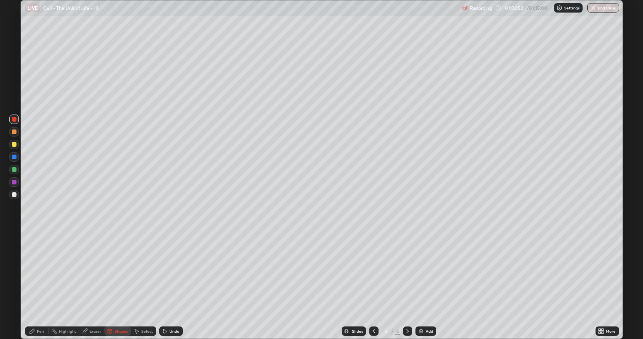
click at [39, 285] on div "Pen" at bounding box center [40, 331] width 7 height 4
click at [11, 256] on div at bounding box center [13, 260] width 9 height 9
click at [118, 285] on div "Shapes" at bounding box center [120, 331] width 13 height 4
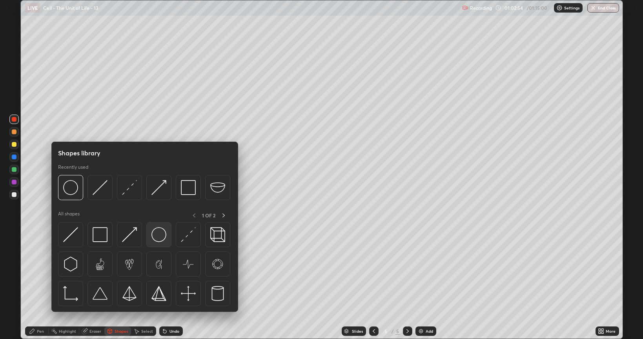
click at [158, 229] on img at bounding box center [158, 234] width 15 height 15
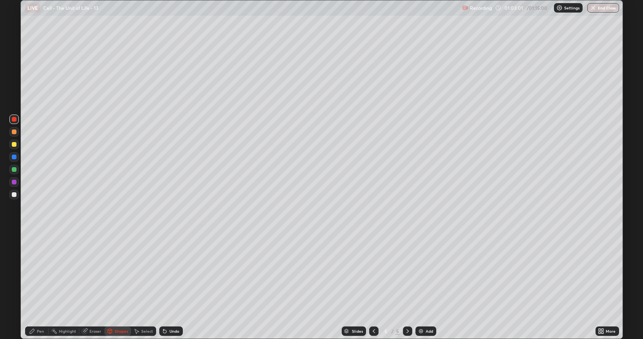
click at [42, 285] on div "Pen" at bounding box center [40, 331] width 7 height 4
click at [124, 285] on div "Shapes" at bounding box center [117, 330] width 27 height 9
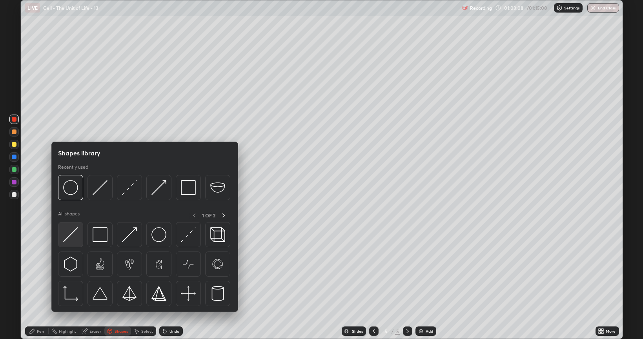
click at [72, 237] on img at bounding box center [70, 234] width 15 height 15
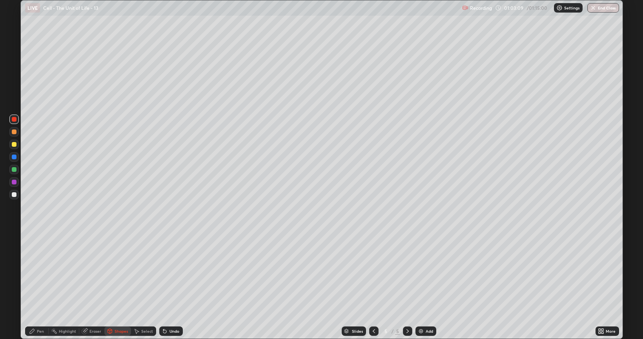
click at [15, 198] on div at bounding box center [13, 194] width 9 height 9
click at [171, 285] on div "Undo" at bounding box center [174, 331] width 10 height 4
click at [40, 285] on div "Pen" at bounding box center [40, 331] width 7 height 4
click at [12, 238] on div at bounding box center [13, 235] width 9 height 9
click at [117, 285] on div "Shapes" at bounding box center [117, 330] width 27 height 9
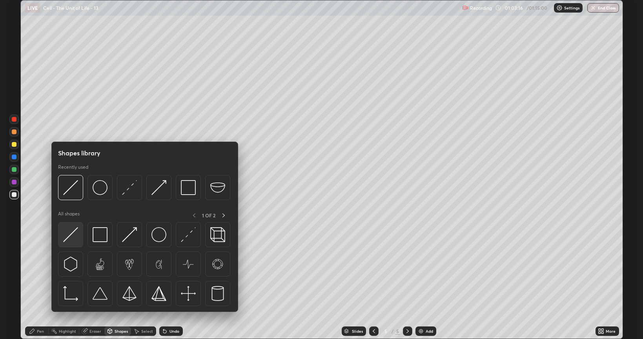
click at [73, 236] on img at bounding box center [70, 234] width 15 height 15
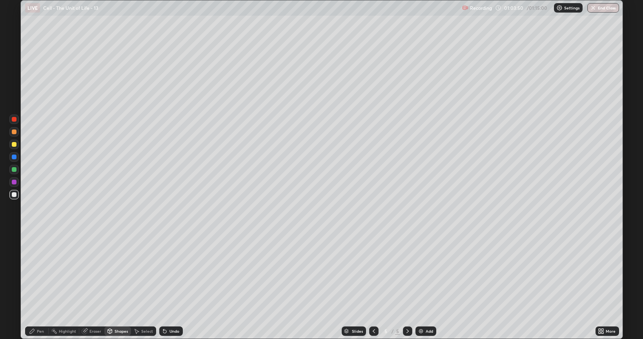
click at [41, 285] on div "Pen" at bounding box center [37, 330] width 24 height 9
click at [93, 285] on div "Eraser" at bounding box center [95, 331] width 12 height 4
click at [40, 285] on div "Pen" at bounding box center [40, 331] width 7 height 4
click at [15, 118] on div at bounding box center [14, 119] width 5 height 5
click at [120, 285] on div "Shapes" at bounding box center [120, 331] width 13 height 4
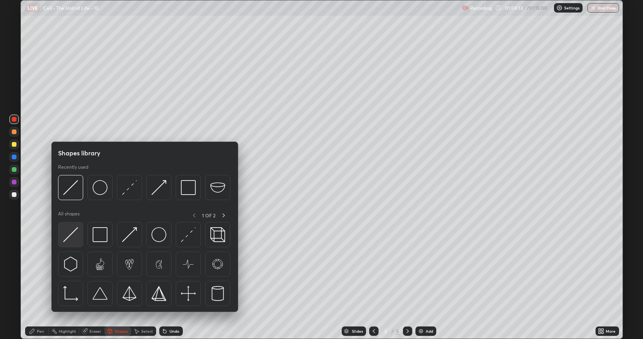
click at [71, 232] on img at bounding box center [70, 234] width 15 height 15
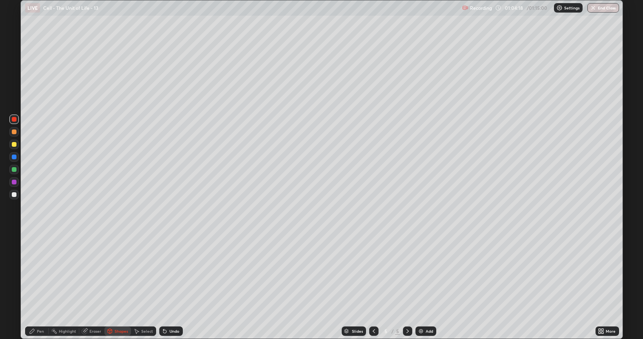
click at [35, 285] on div "Pen" at bounding box center [37, 330] width 24 height 9
click at [17, 193] on div at bounding box center [13, 194] width 9 height 9
click at [116, 285] on div "Shapes" at bounding box center [120, 331] width 13 height 4
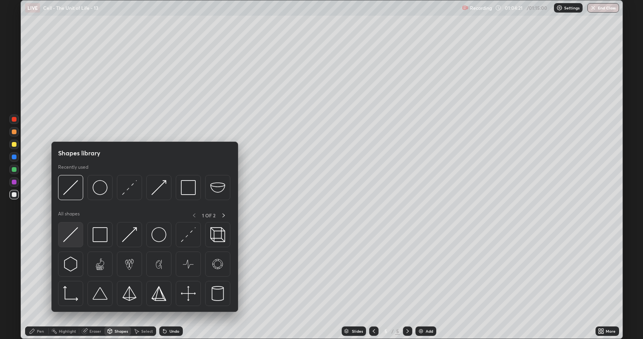
click at [73, 232] on img at bounding box center [70, 234] width 15 height 15
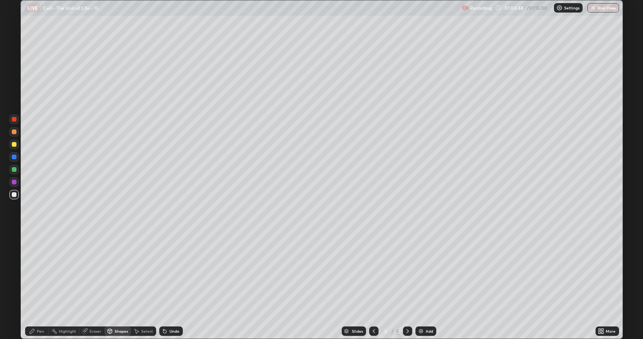
click at [14, 194] on div at bounding box center [14, 194] width 5 height 5
click at [174, 285] on div "Undo" at bounding box center [174, 331] width 10 height 4
click at [35, 285] on icon at bounding box center [32, 331] width 6 height 6
click at [119, 285] on div "Shapes" at bounding box center [120, 331] width 13 height 4
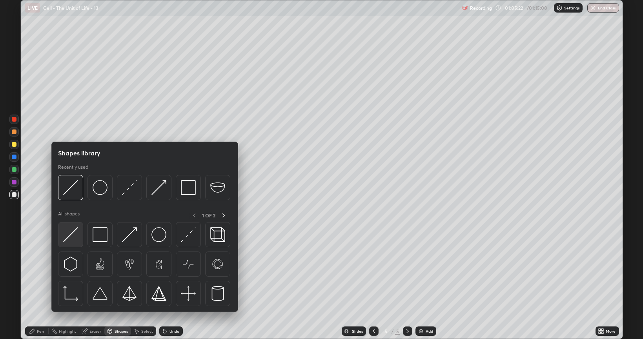
click at [73, 234] on img at bounding box center [70, 234] width 15 height 15
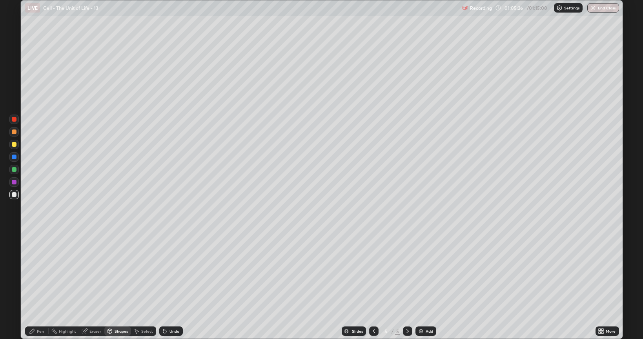
click at [39, 285] on div "Pen" at bounding box center [37, 330] width 24 height 9
click at [16, 144] on div at bounding box center [14, 144] width 5 height 5
click at [15, 155] on div at bounding box center [14, 156] width 5 height 5
click at [115, 285] on div "Shapes" at bounding box center [120, 331] width 13 height 4
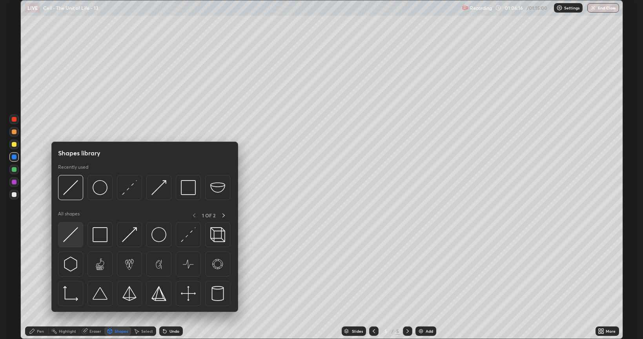
click at [71, 234] on img at bounding box center [70, 234] width 15 height 15
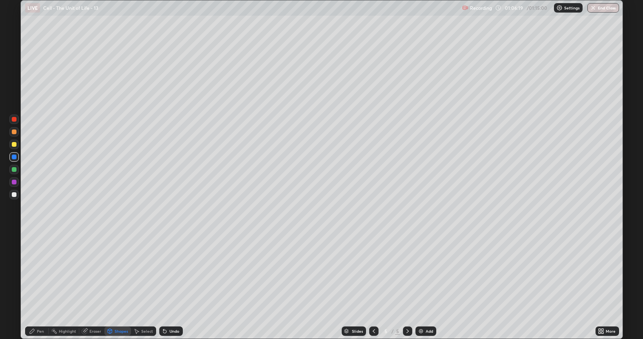
click at [118, 285] on div "Shapes" at bounding box center [120, 331] width 13 height 4
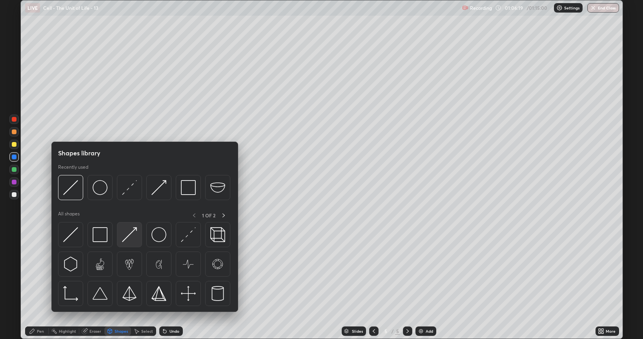
click at [126, 235] on img at bounding box center [129, 234] width 15 height 15
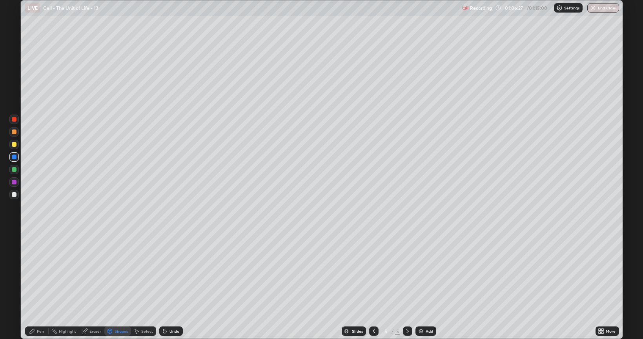
click at [14, 196] on div at bounding box center [14, 194] width 5 height 5
click at [35, 285] on div "Pen" at bounding box center [37, 330] width 24 height 9
click at [93, 285] on div "Eraser" at bounding box center [95, 331] width 12 height 4
click at [39, 285] on div "Pen" at bounding box center [40, 331] width 7 height 4
click at [9, 143] on div at bounding box center [13, 144] width 9 height 9
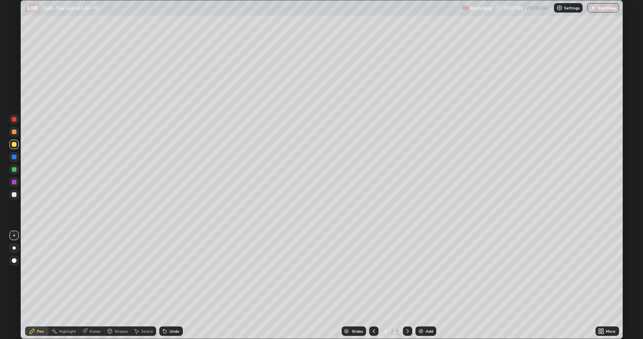
click at [117, 285] on div "Shapes" at bounding box center [120, 331] width 13 height 4
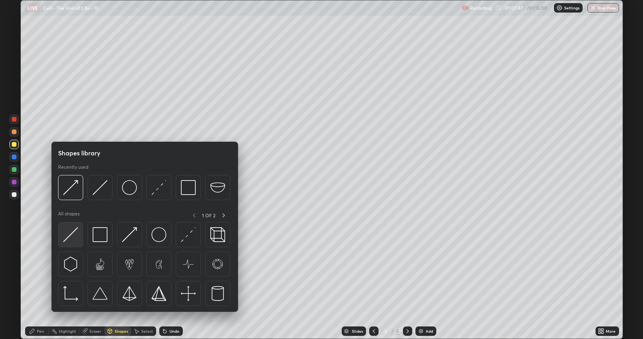
click at [69, 236] on img at bounding box center [70, 234] width 15 height 15
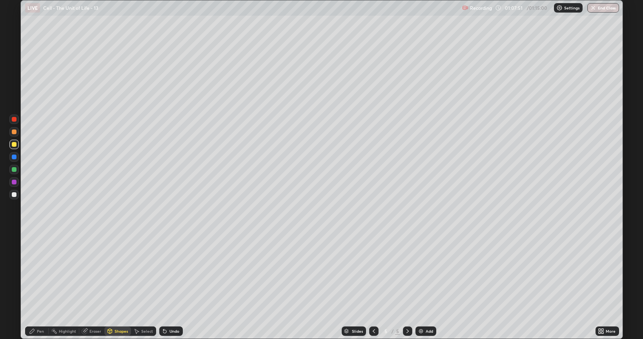
click at [13, 182] on div at bounding box center [14, 182] width 5 height 5
click at [38, 285] on div "Pen" at bounding box center [37, 330] width 24 height 9
click at [171, 285] on div "Undo" at bounding box center [171, 330] width 24 height 9
click at [17, 196] on div at bounding box center [13, 194] width 9 height 9
click at [12, 180] on div at bounding box center [14, 182] width 5 height 5
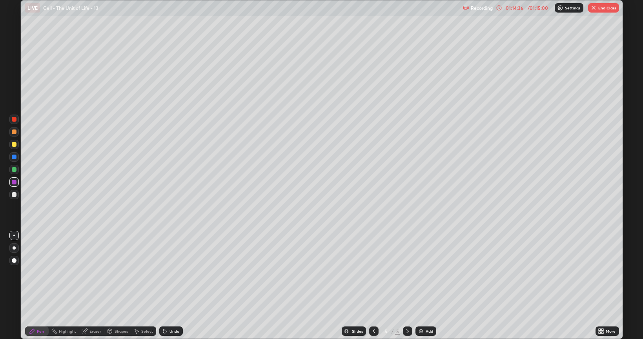
click at [594, 1] on div "Recording 01:14:36 / 01:15:00 Settings End Class" at bounding box center [541, 7] width 156 height 15
click at [604, 7] on button "End Class" at bounding box center [603, 7] width 31 height 9
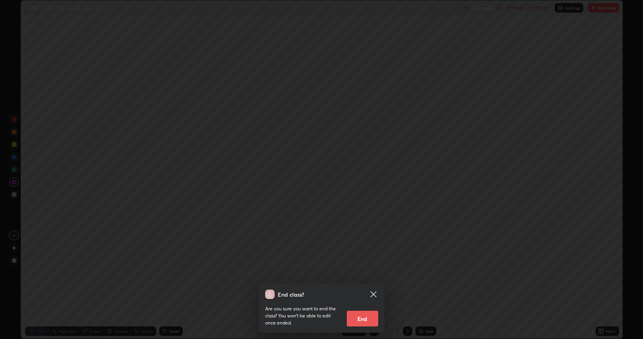
click at [364, 285] on button "End" at bounding box center [362, 319] width 31 height 16
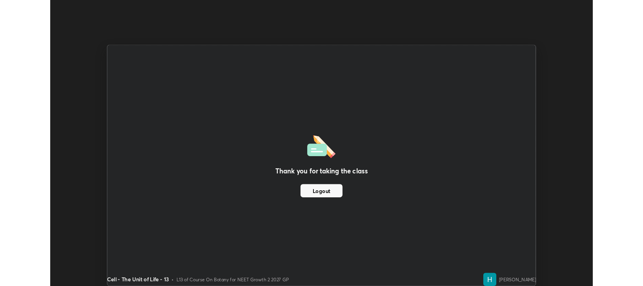
scroll to position [38926, 38569]
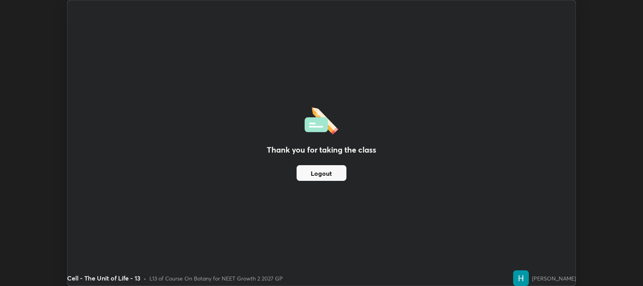
click at [322, 167] on button "Logout" at bounding box center [321, 173] width 50 height 16
click at [323, 174] on button "Logout" at bounding box center [321, 173] width 50 height 16
